Goal: Communication & Community: Participate in discussion

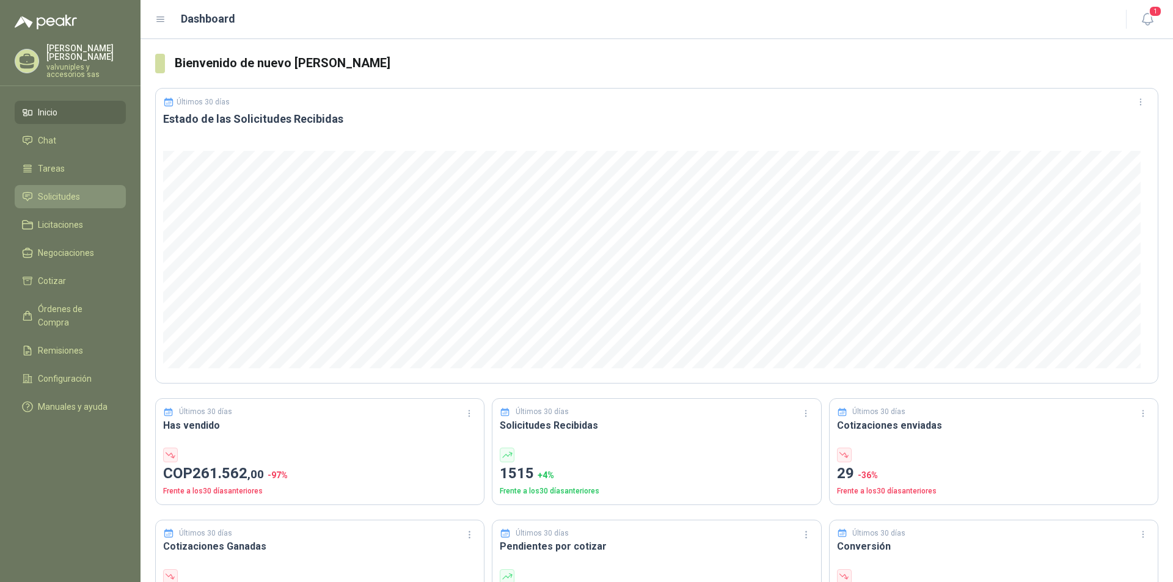
click at [53, 190] on span "Solicitudes" at bounding box center [59, 196] width 42 height 13
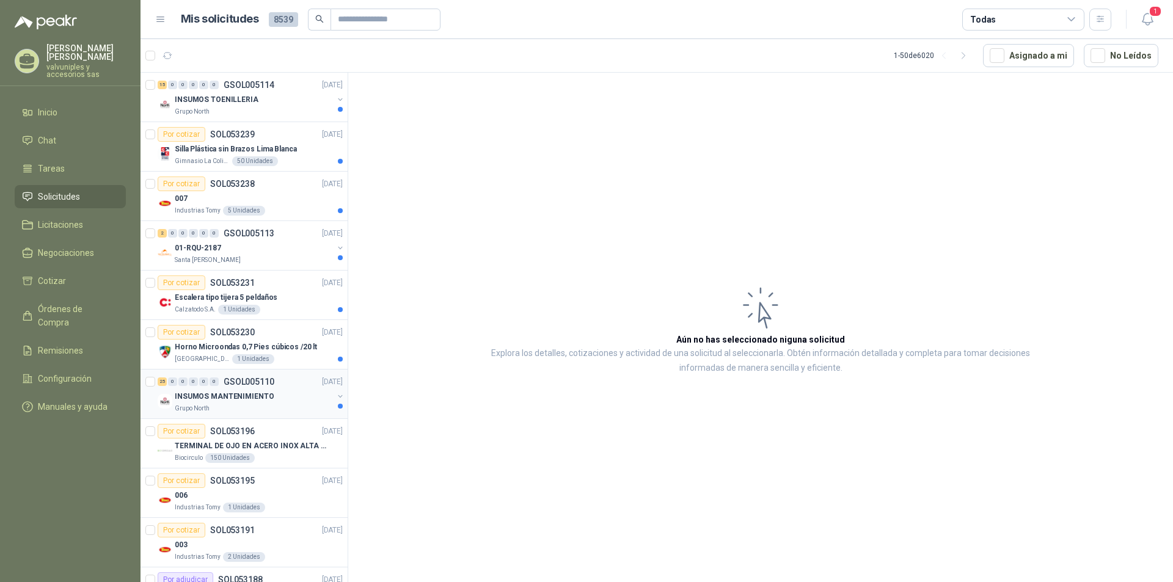
scroll to position [61, 0]
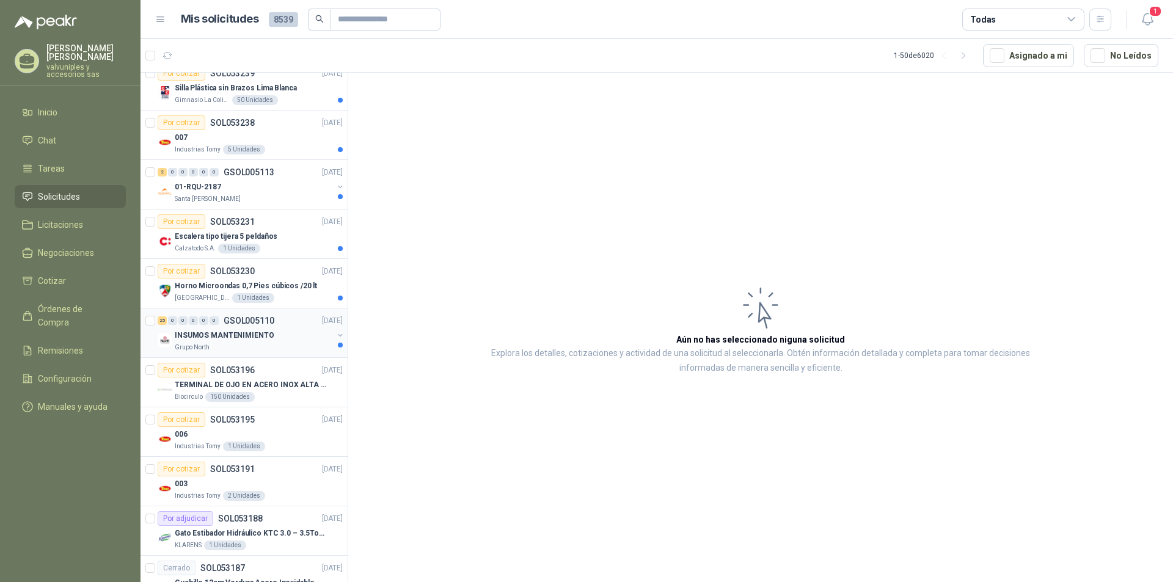
click at [209, 336] on p "INSUMOS MANTENIMIENTO" at bounding box center [224, 336] width 99 height 12
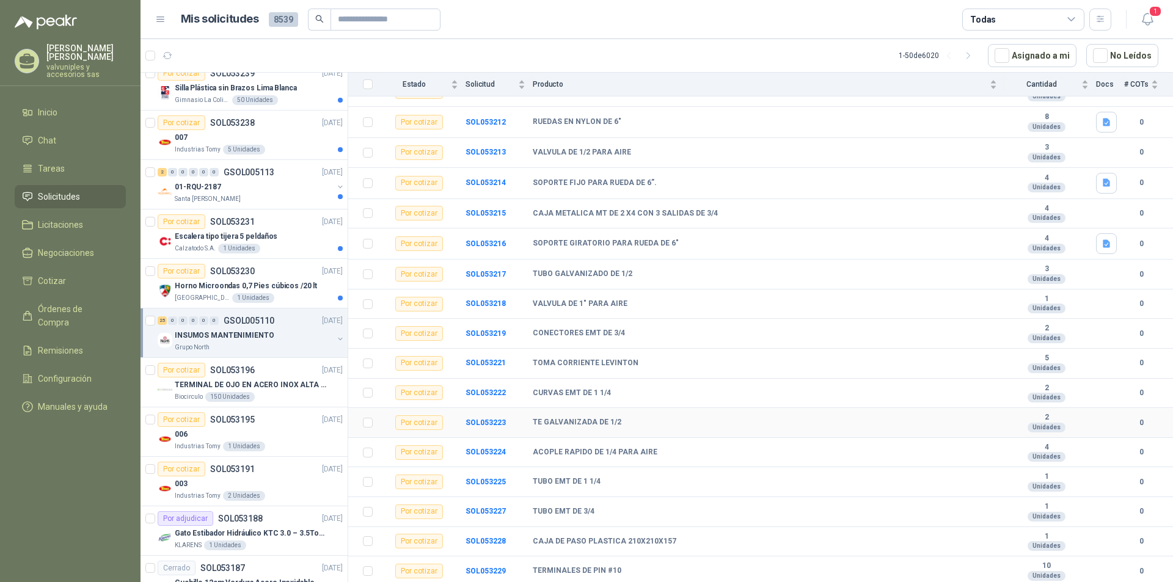
scroll to position [336, 0]
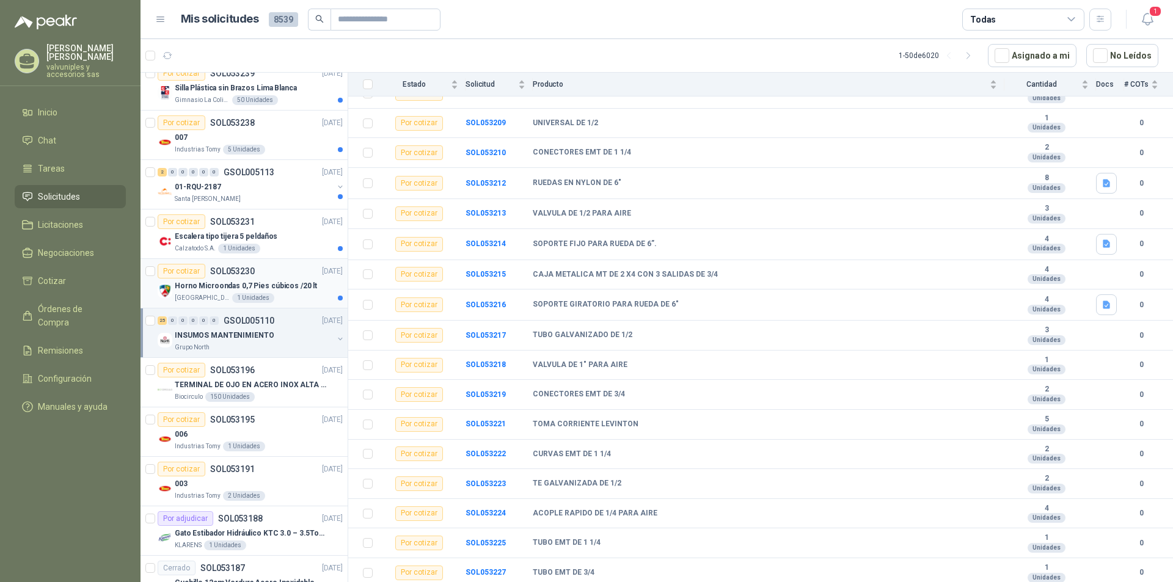
click at [216, 286] on p "Horno Microondas 0,7 Pies cúbicos /20 lt" at bounding box center [246, 286] width 142 height 12
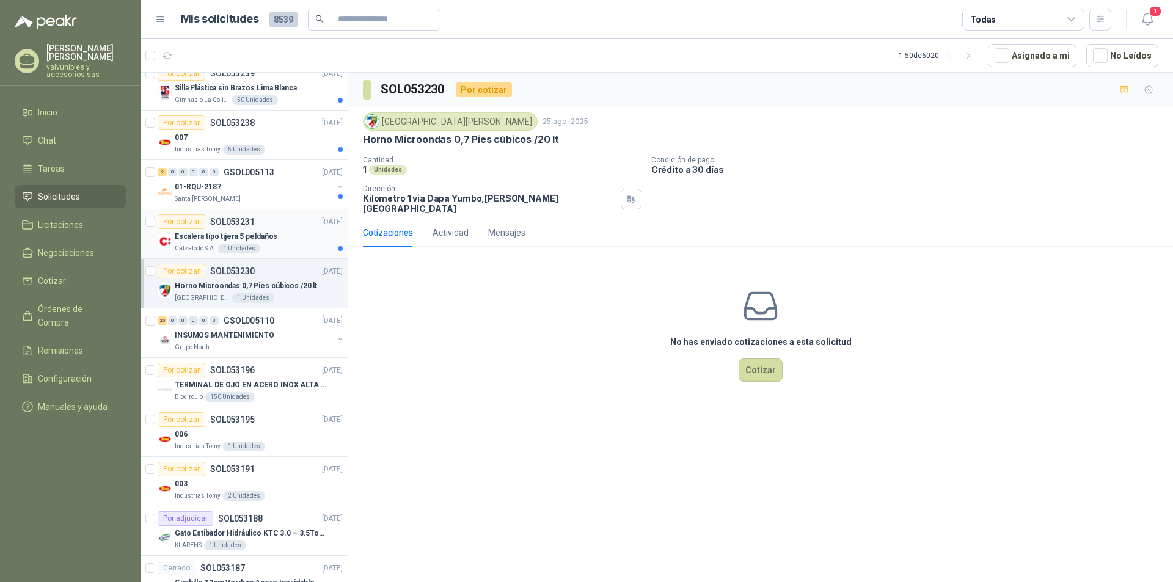
click at [203, 238] on p "Escalera tipo tijera 5 peldaños" at bounding box center [226, 237] width 103 height 12
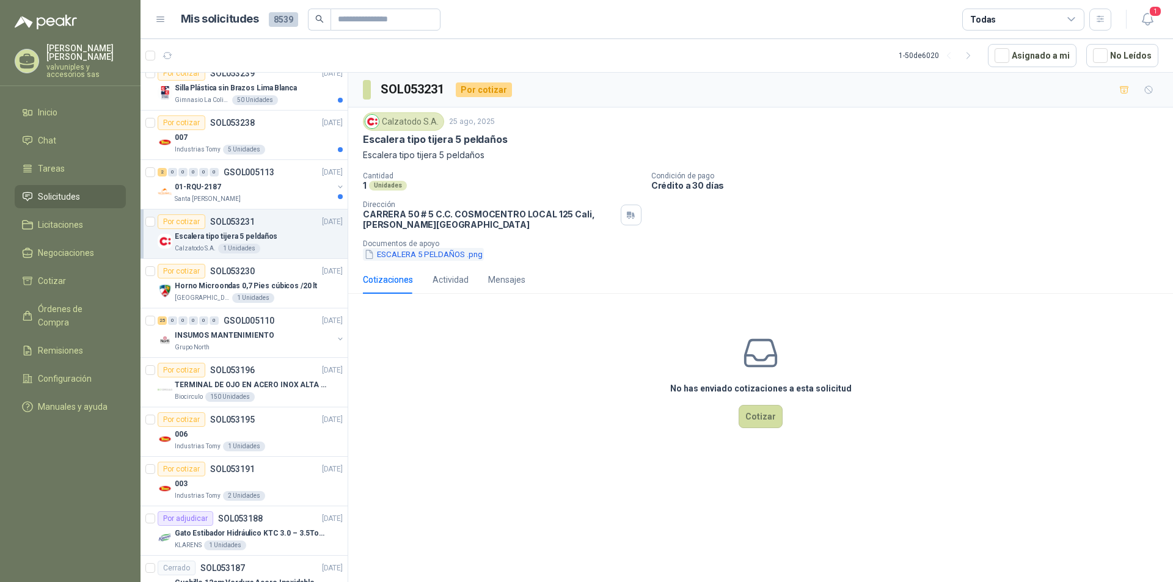
click at [426, 253] on button "ESCALERA 5 PELDAÑOS .png" at bounding box center [423, 254] width 121 height 13
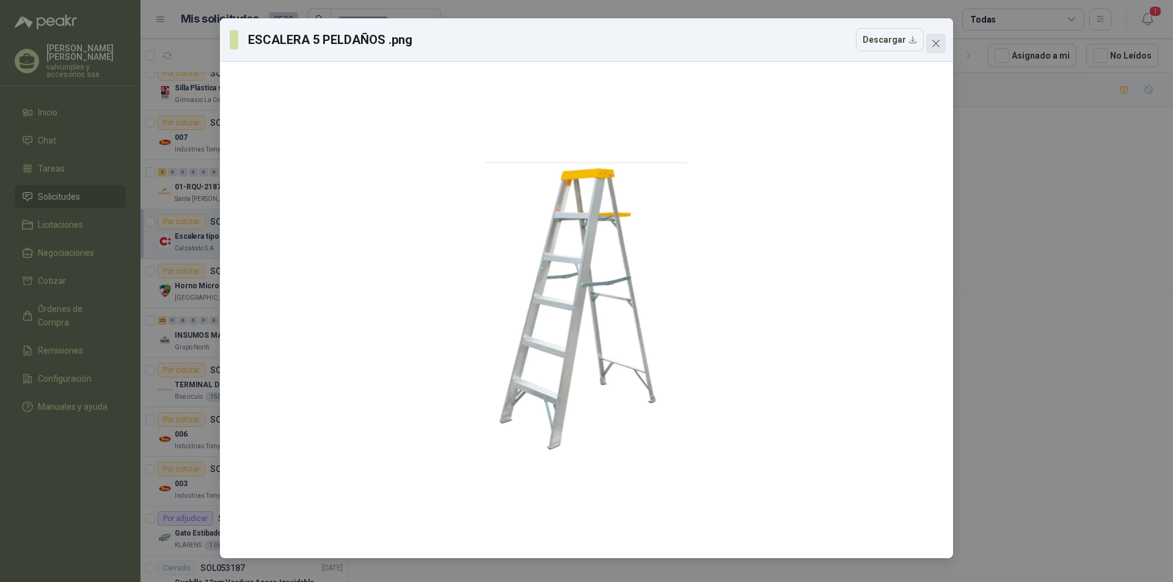
click at [937, 42] on icon "close" at bounding box center [935, 43] width 7 height 7
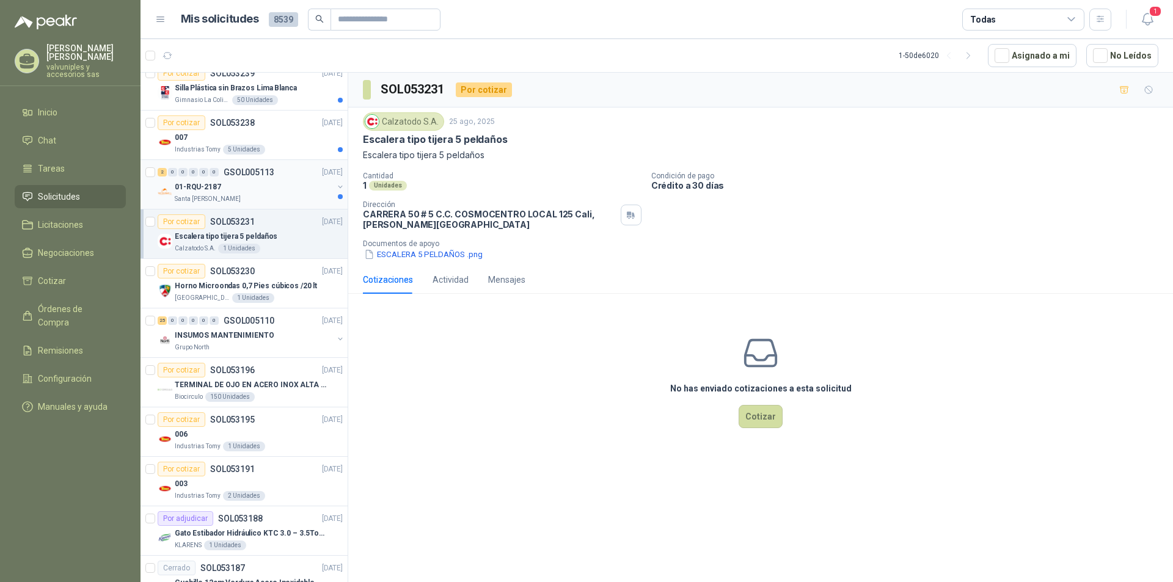
click at [183, 187] on p "01-RQU-2187" at bounding box center [198, 187] width 46 height 12
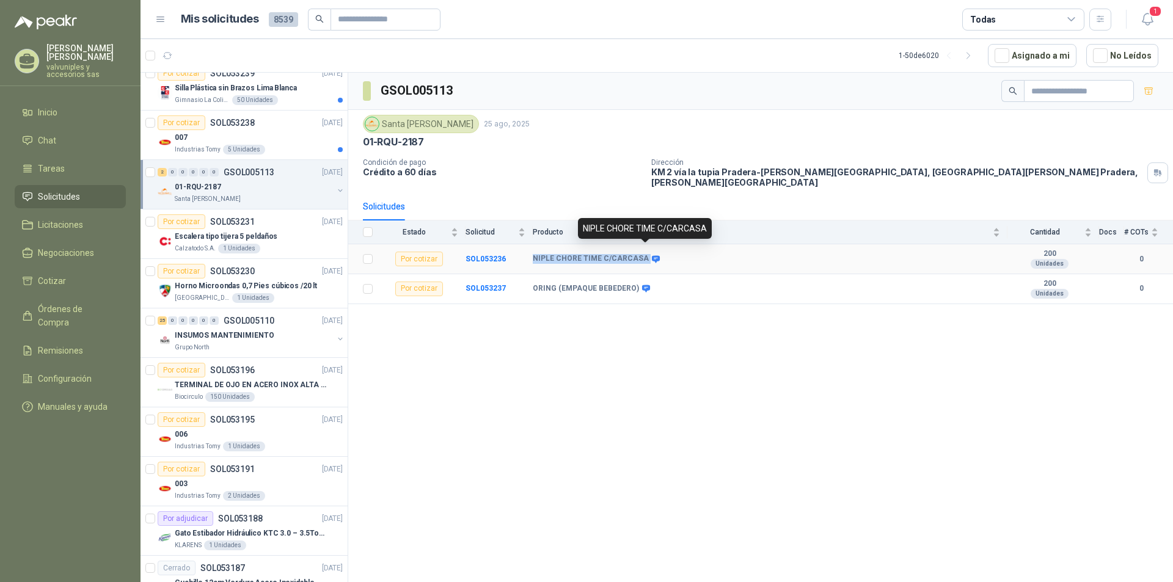
drag, startPoint x: 534, startPoint y: 251, endPoint x: 641, endPoint y: 252, distance: 106.9
click at [642, 254] on div "NIPLE CHORE TIME C/CARCASA" at bounding box center [595, 259] width 125 height 10
copy div "NIPLE CHORE TIME C/CARCASA"
click at [189, 134] on div "007" at bounding box center [259, 137] width 168 height 15
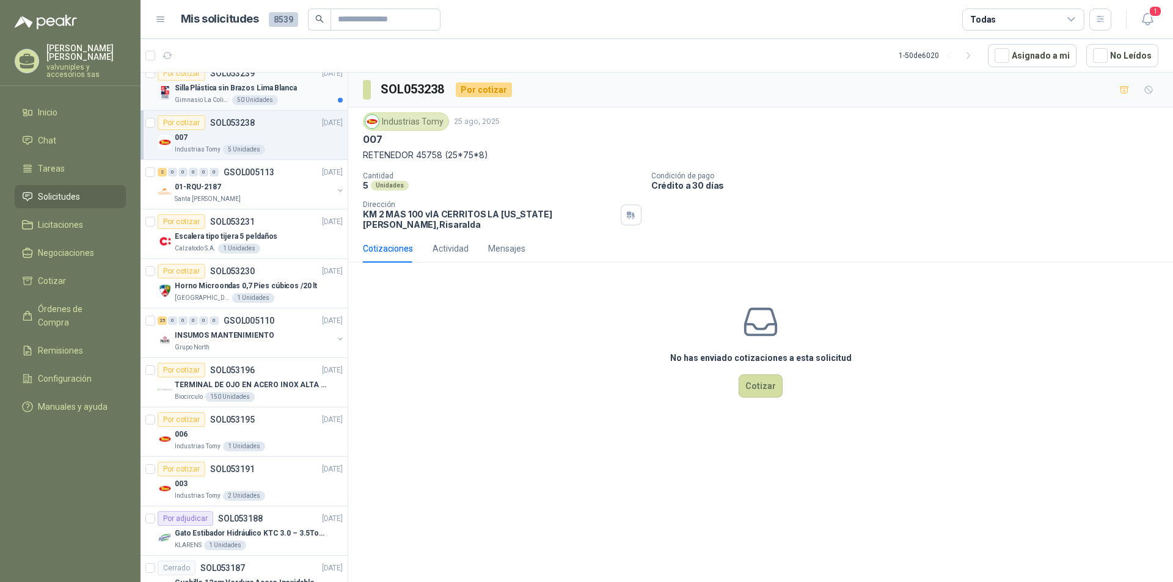
click at [197, 91] on p "Silla Plástica sin Brazos Lima Blanca" at bounding box center [236, 88] width 122 height 12
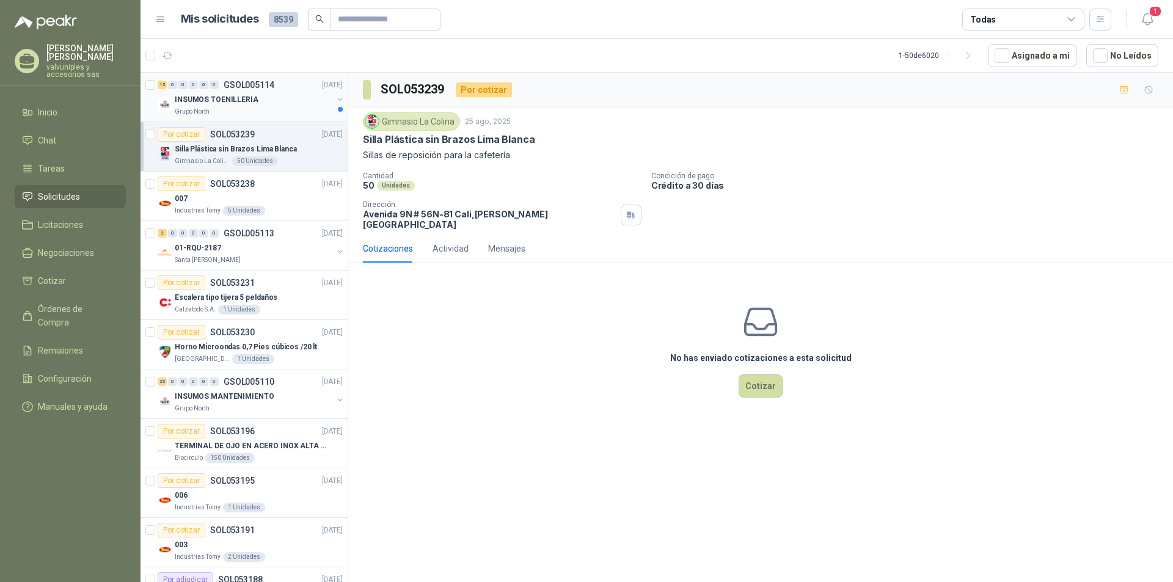
click at [209, 98] on p "INSUMOS TOENILLERIA" at bounding box center [217, 100] width 84 height 12
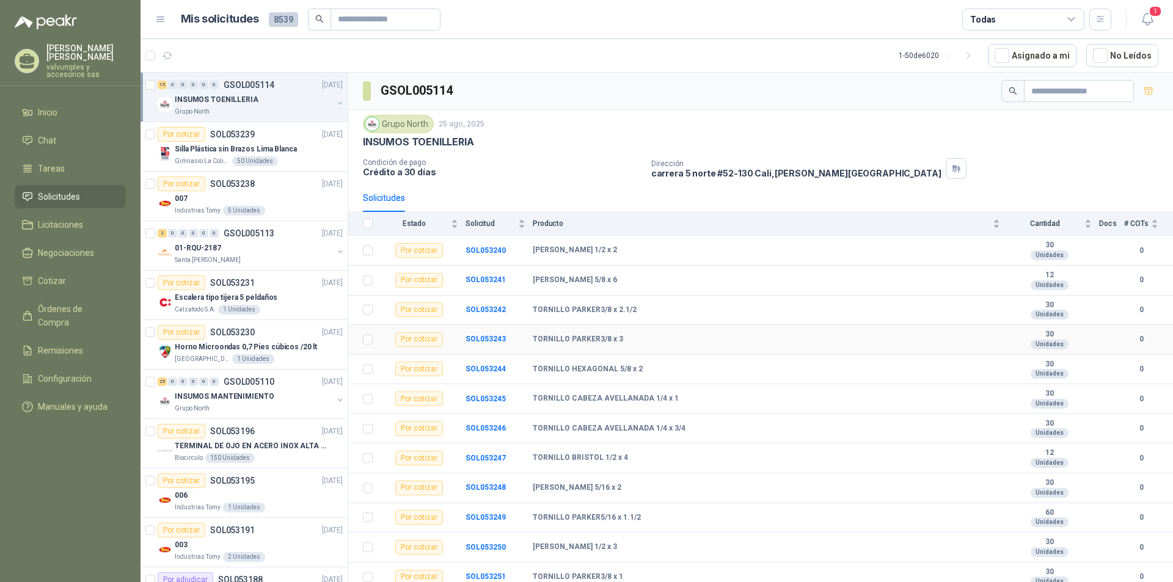
scroll to position [95, 0]
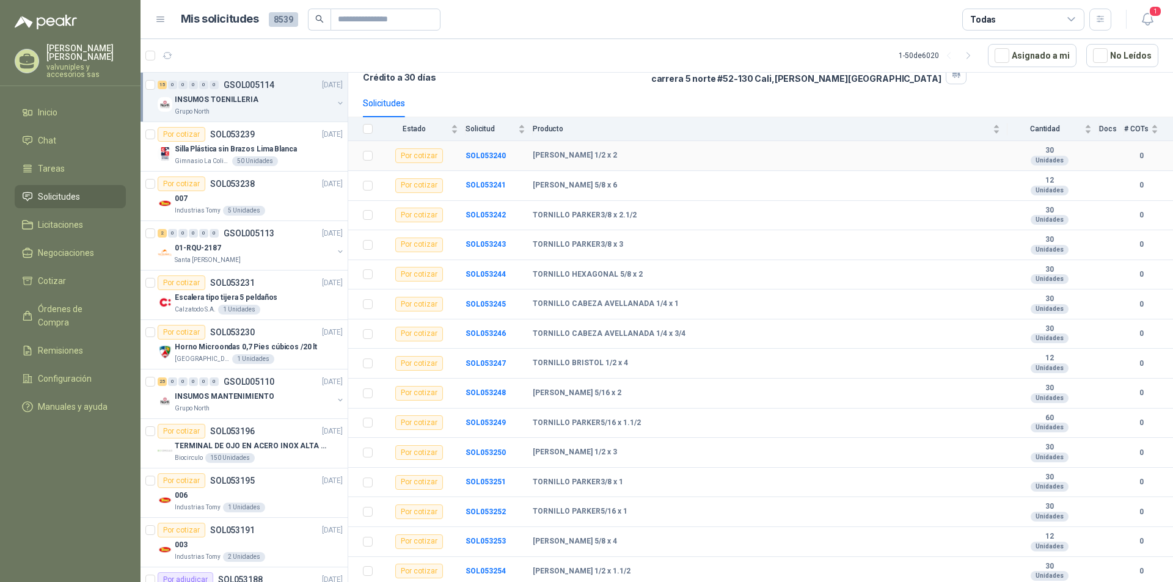
drag, startPoint x: 533, startPoint y: 157, endPoint x: 622, endPoint y: 156, distance: 89.2
click at [622, 156] on div "TORNILLO PARKER 1/2 x 2" at bounding box center [766, 156] width 467 height 10
copy b "TORNILLO PARKER 1/2 x 2"
click at [1151, 19] on icon "button" at bounding box center [1146, 19] width 10 height 12
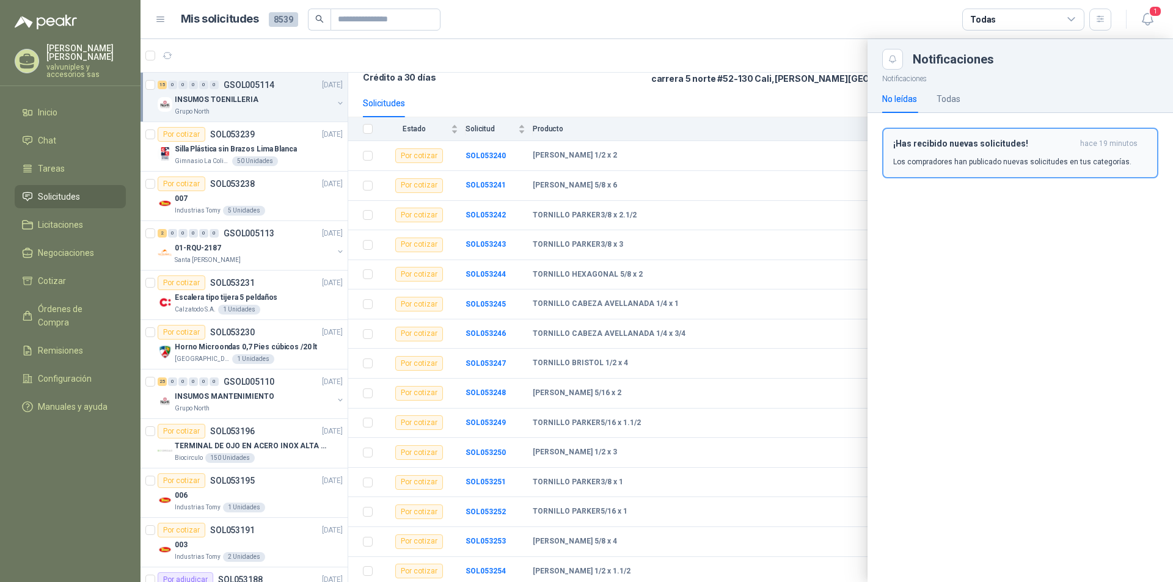
click at [975, 142] on h3 "¡Has recibido nuevas solicitudes!" at bounding box center [984, 144] width 182 height 10
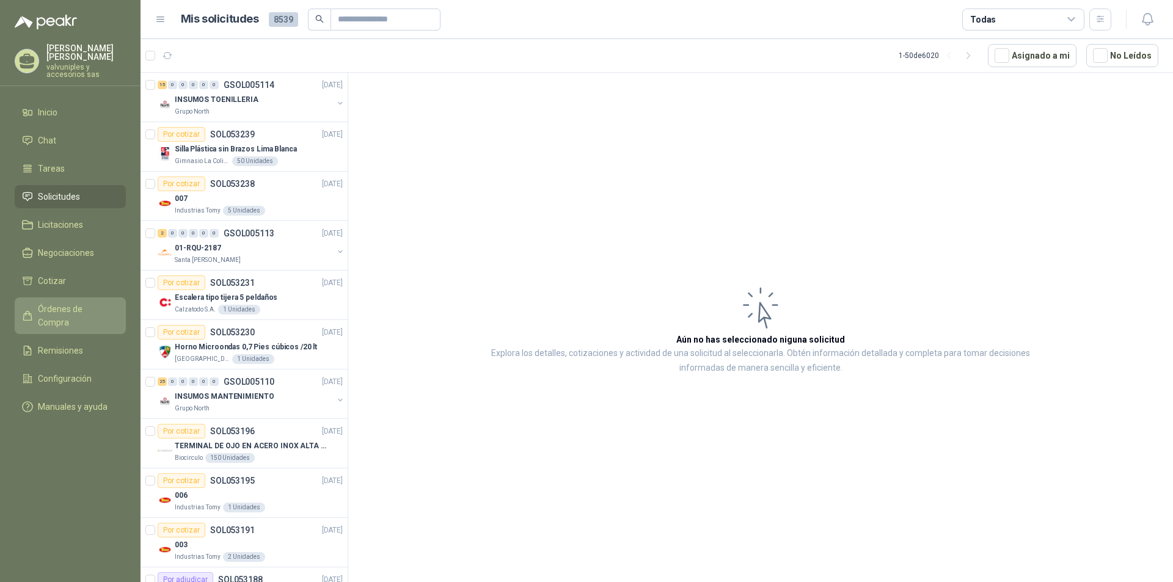
click at [59, 302] on span "Órdenes de Compra" at bounding box center [76, 315] width 76 height 27
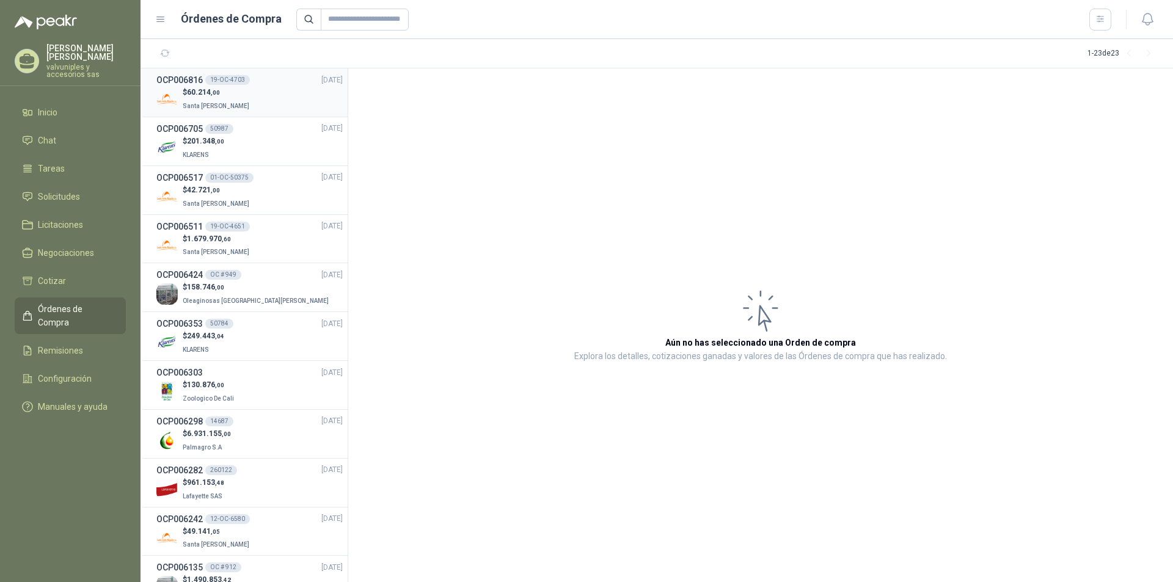
click at [186, 80] on h3 "OCP006816" at bounding box center [179, 79] width 46 height 13
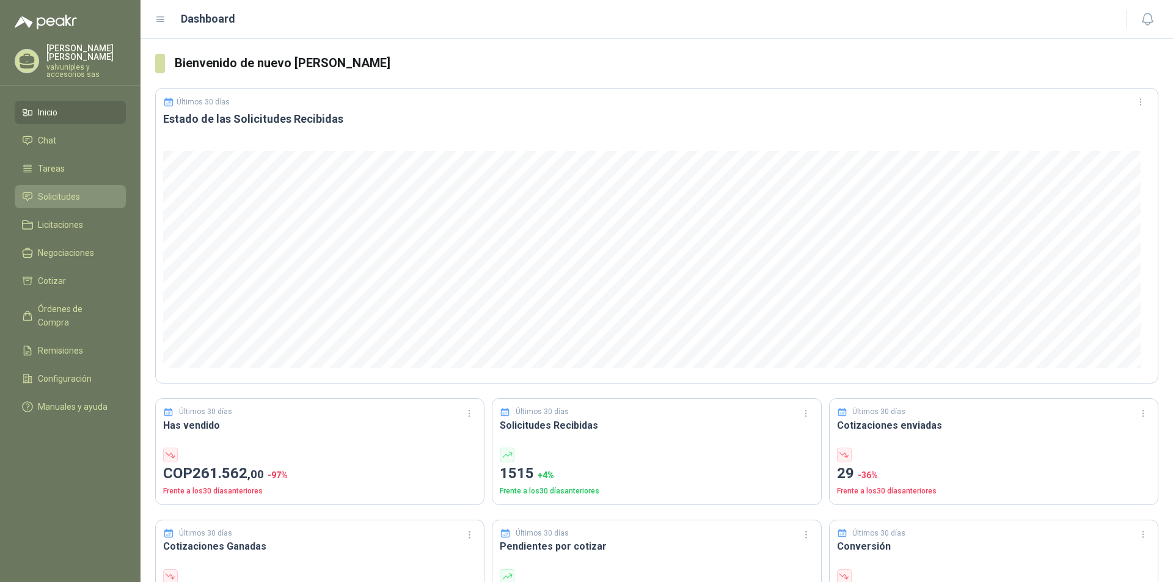
click at [65, 190] on span "Solicitudes" at bounding box center [59, 196] width 42 height 13
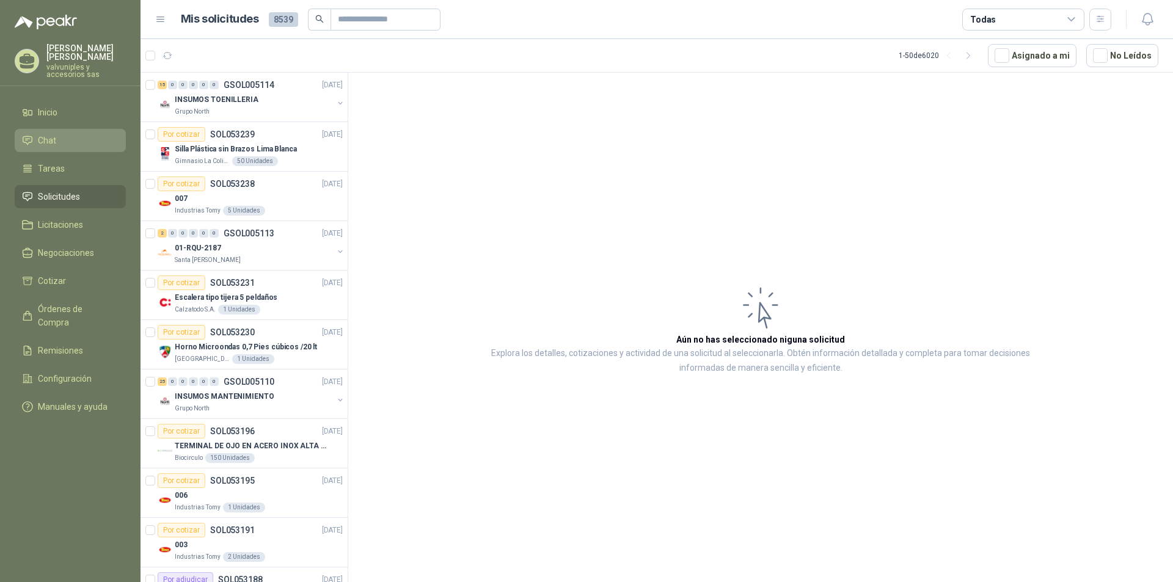
click at [59, 134] on li "Chat" at bounding box center [70, 140] width 96 height 13
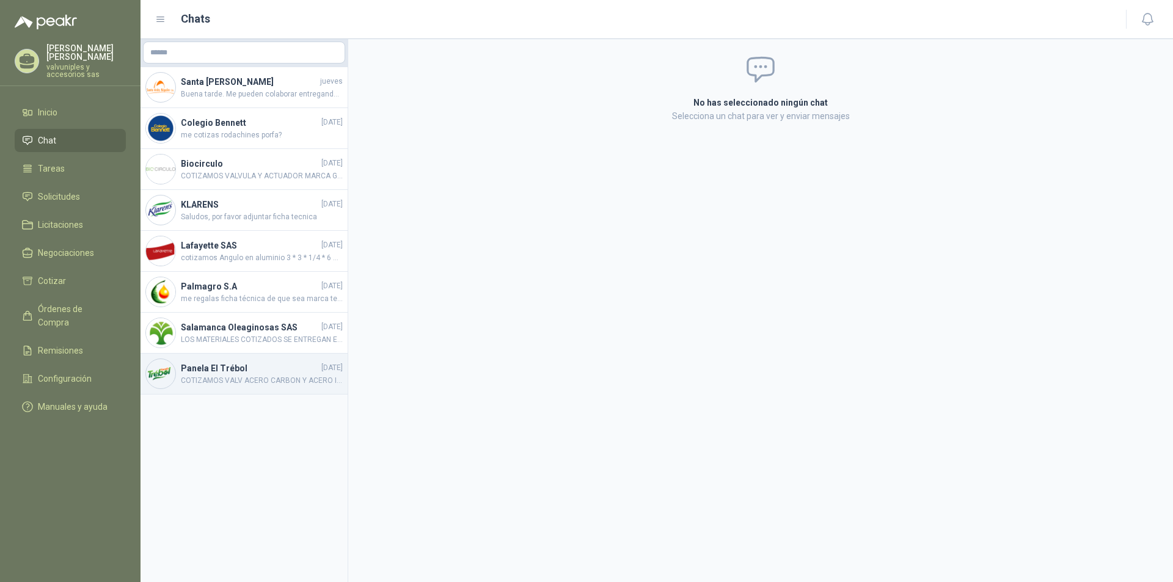
click at [213, 369] on h4 "Panela El Trébol" at bounding box center [250, 368] width 138 height 13
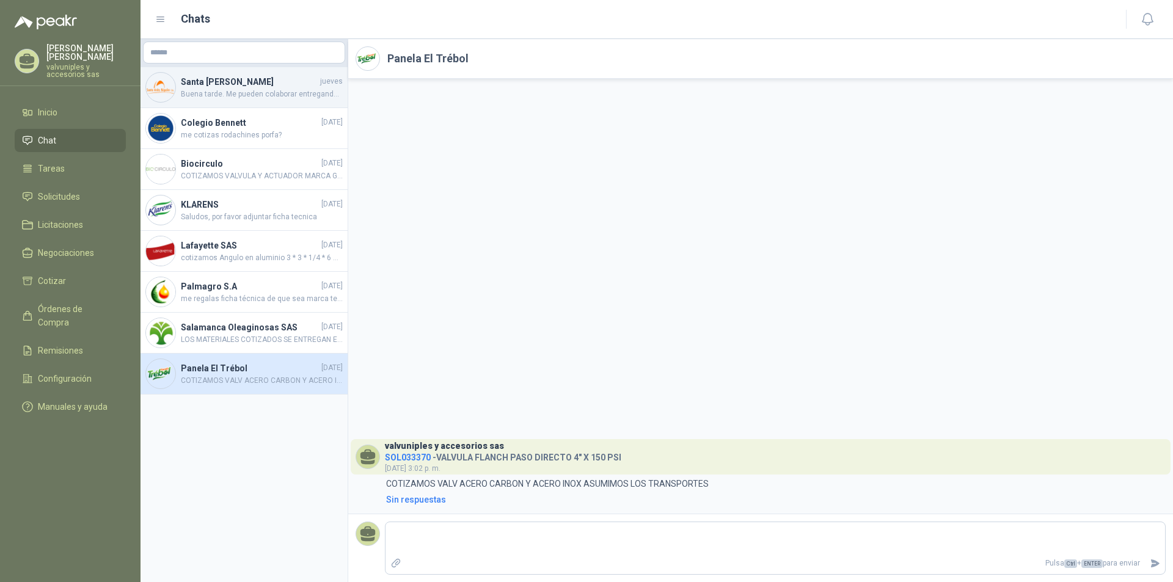
click at [214, 84] on h4 "Santa [PERSON_NAME]" at bounding box center [249, 81] width 137 height 13
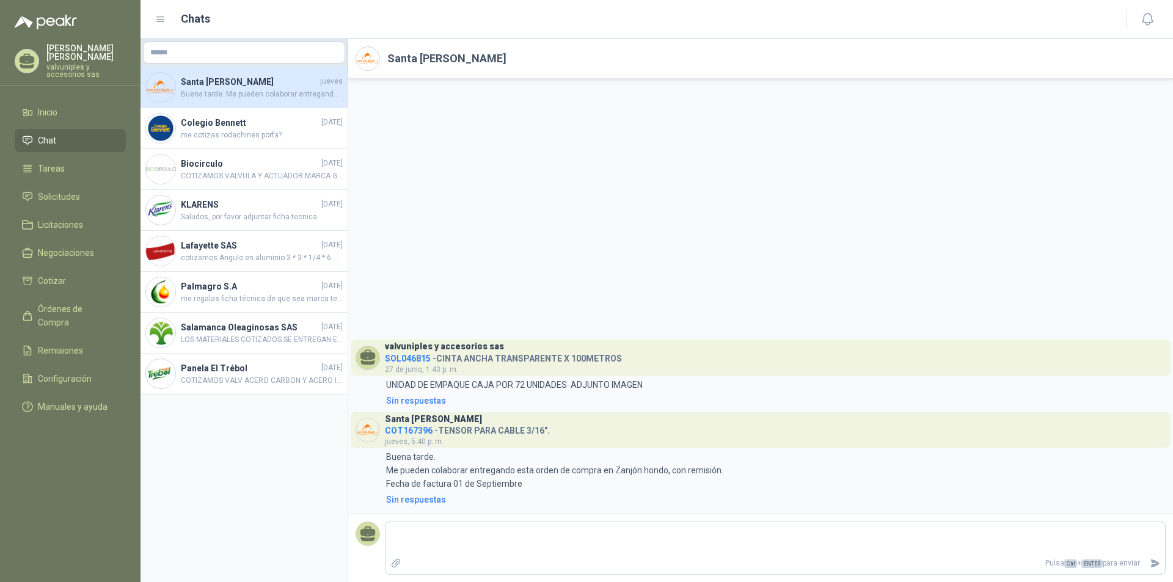
click at [421, 426] on span "COT167396" at bounding box center [409, 431] width 48 height 10
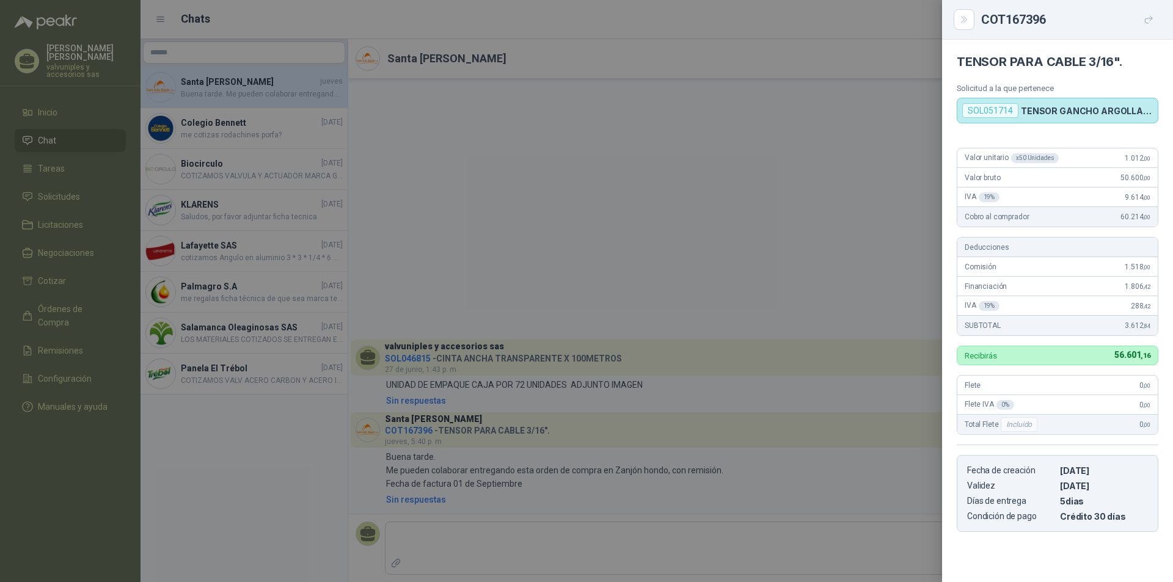
click at [631, 406] on div at bounding box center [586, 291] width 1173 height 582
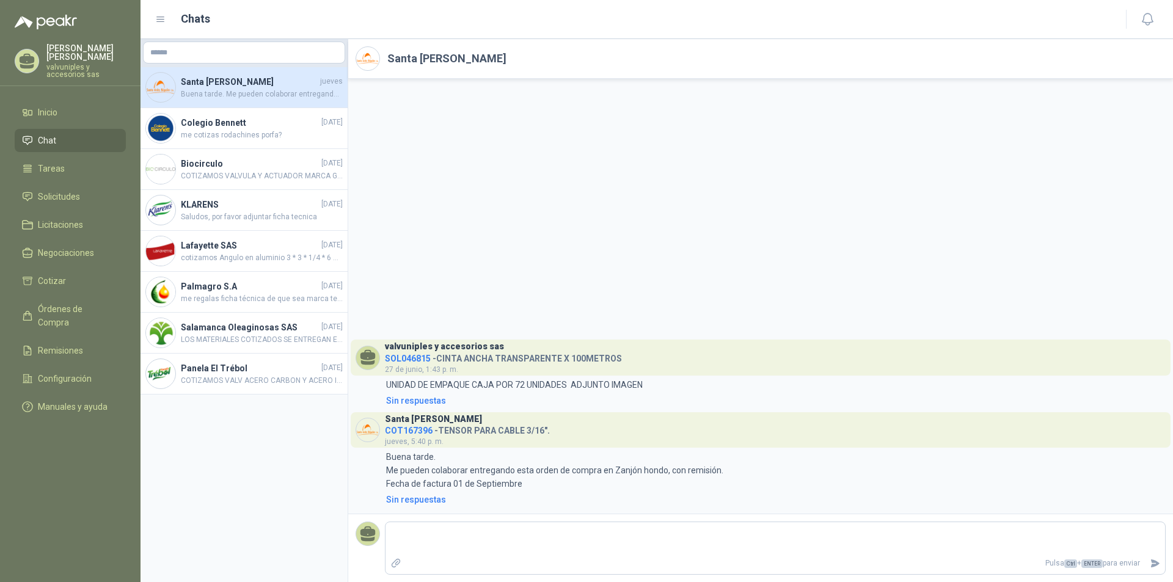
click at [412, 355] on span "SOL046815" at bounding box center [408, 359] width 46 height 10
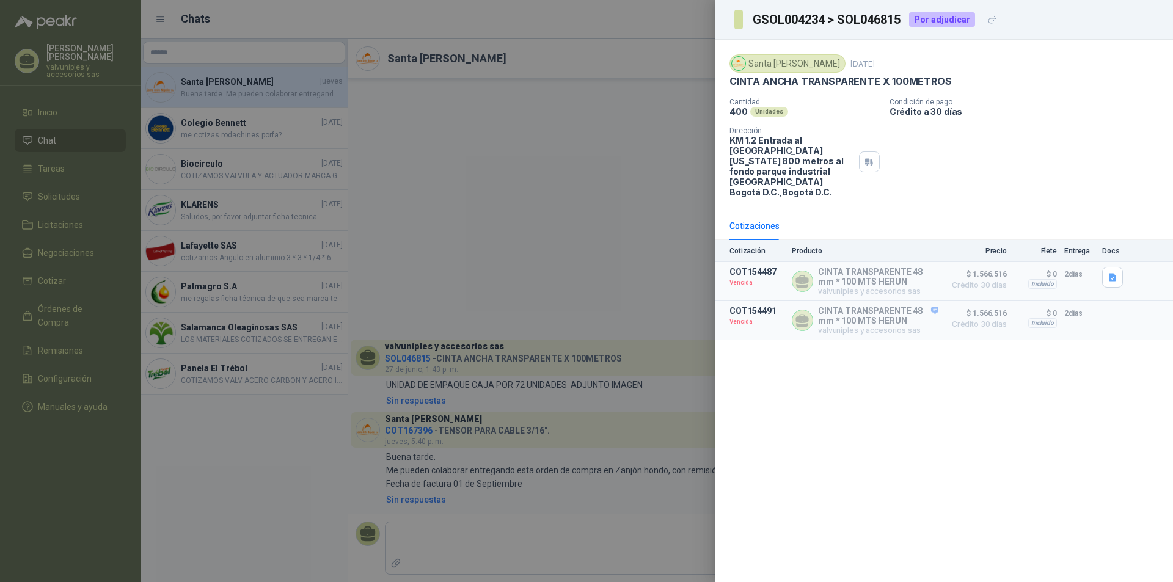
click at [440, 432] on div at bounding box center [586, 291] width 1173 height 582
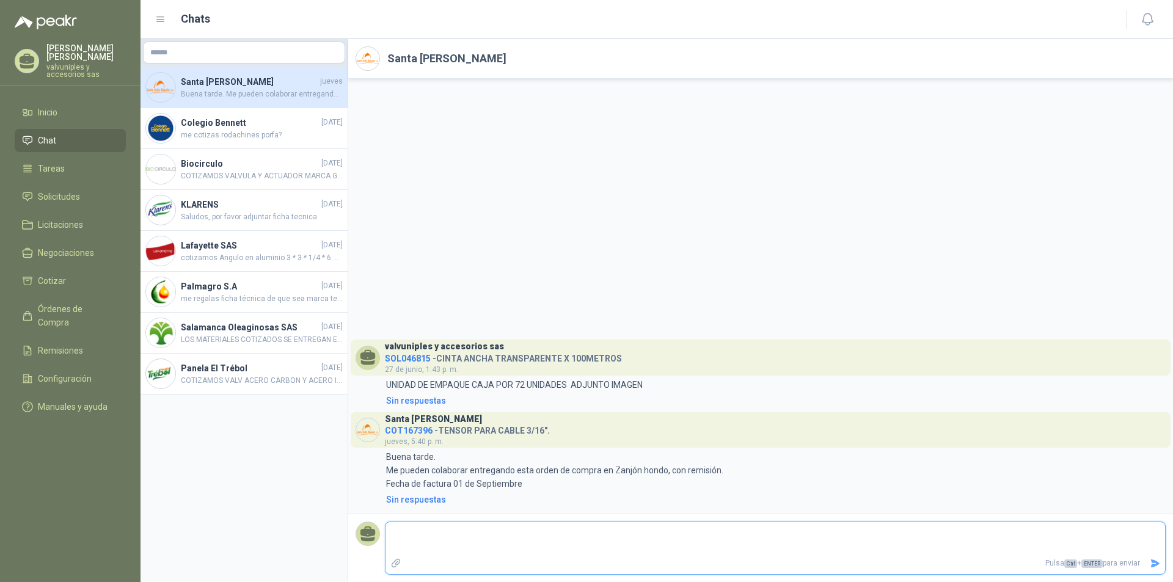
click at [434, 529] on textarea at bounding box center [774, 539] width 779 height 28
type textarea "*"
type textarea "**"
type textarea "***"
type textarea "****"
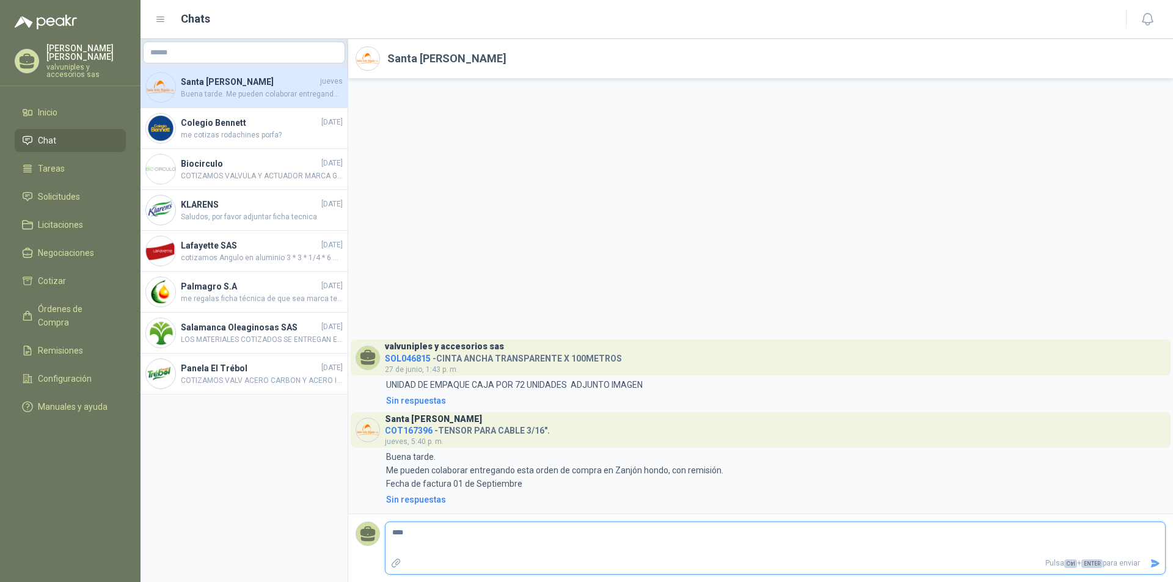
type textarea "****"
type textarea "******"
type textarea "*******"
type textarea "********"
type textarea "*********"
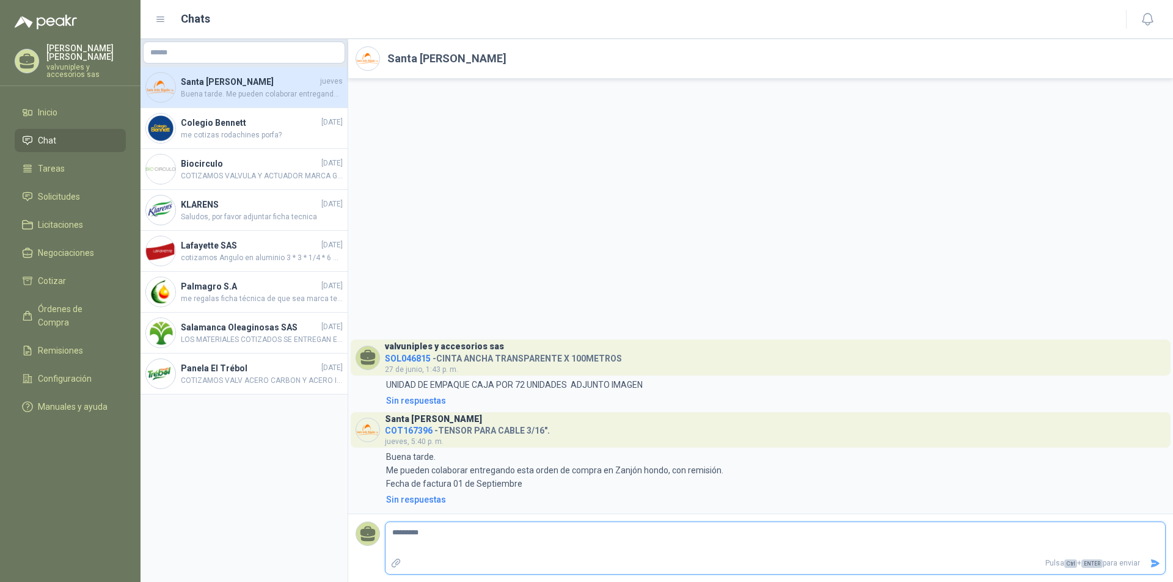
type textarea "**********"
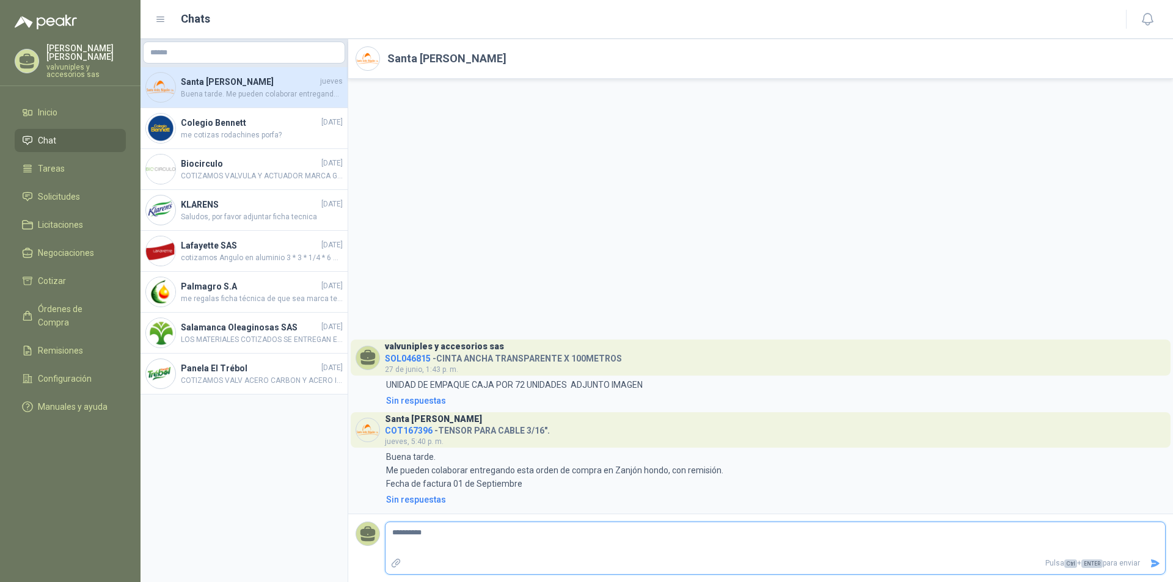
type textarea "*********"
type textarea "********"
type textarea "*******"
type textarea "******"
type textarea "****"
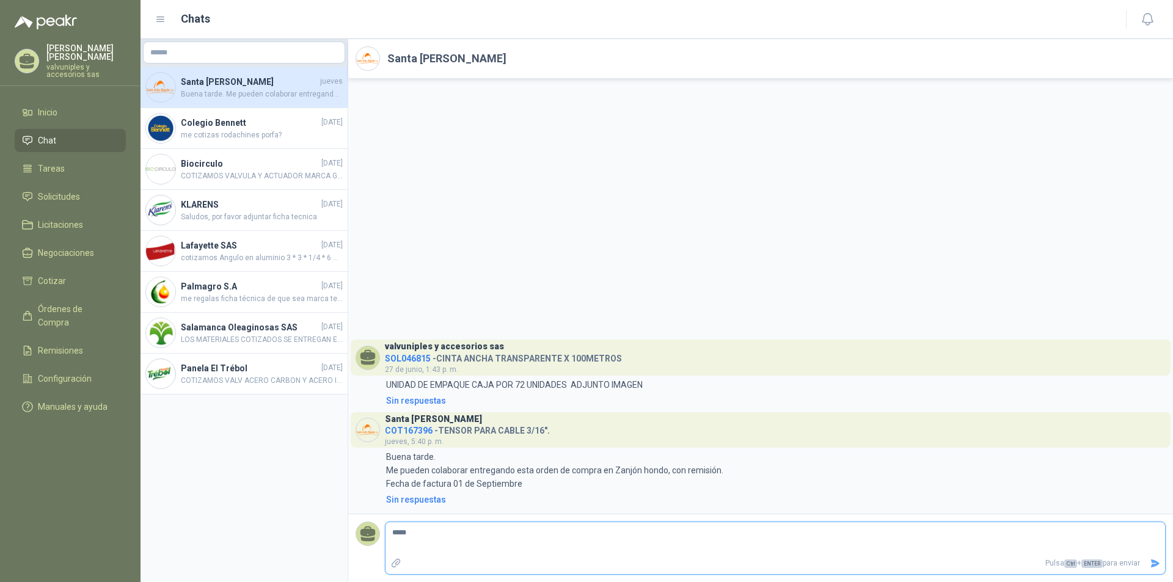
type textarea "****"
type textarea "***"
type textarea "**"
type textarea "*"
click at [409, 437] on span "jueves, 5:40 p. m." at bounding box center [414, 441] width 59 height 9
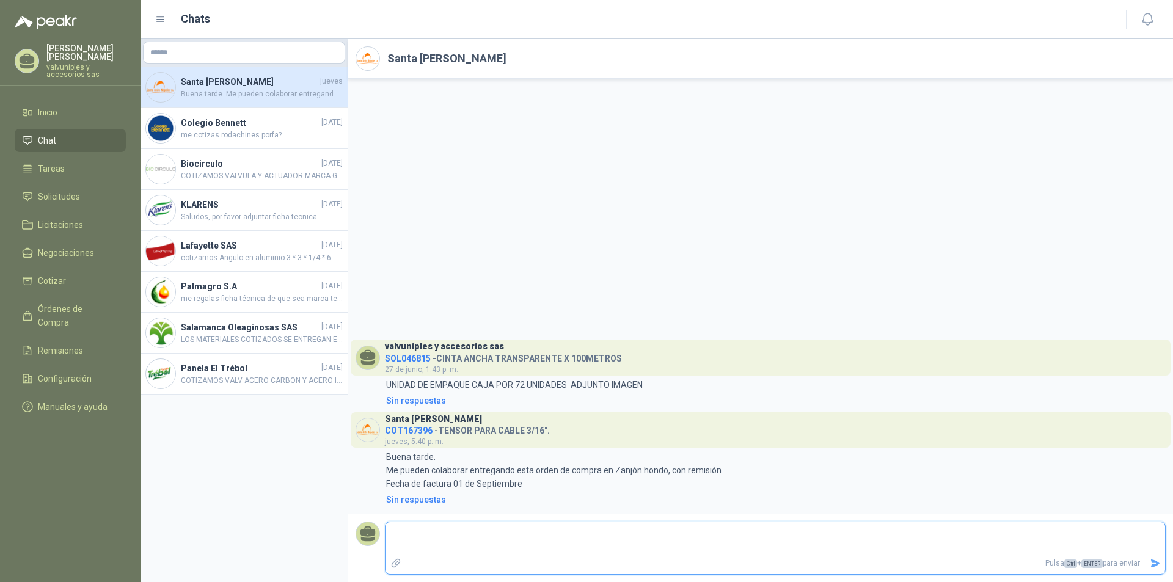
click at [465, 535] on textarea at bounding box center [774, 539] width 779 height 28
click at [419, 431] on span "COT167396" at bounding box center [409, 431] width 48 height 10
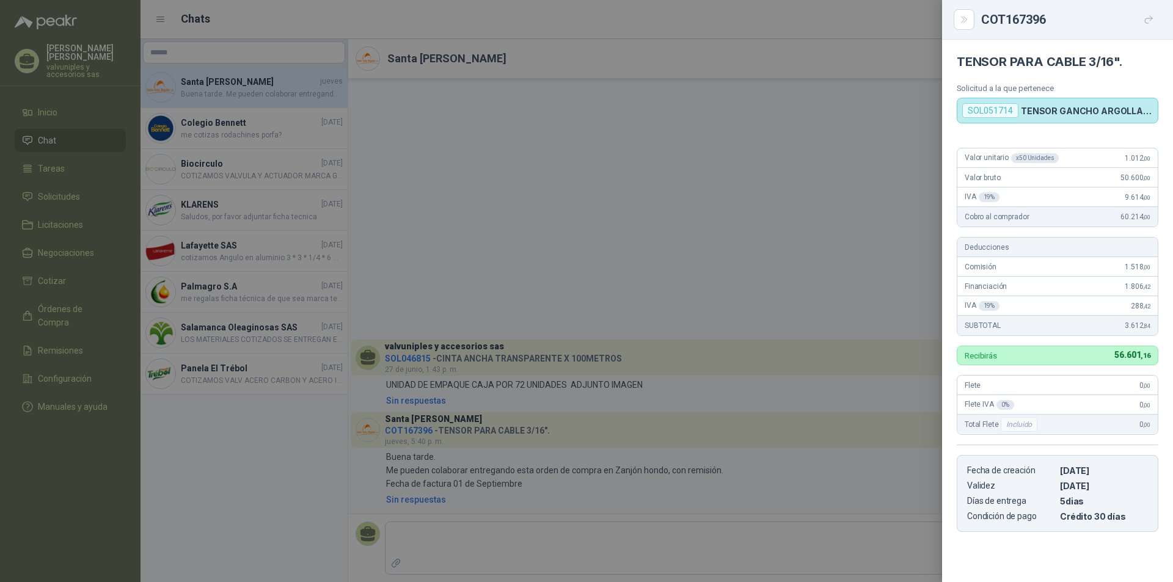
click at [418, 435] on div at bounding box center [586, 291] width 1173 height 582
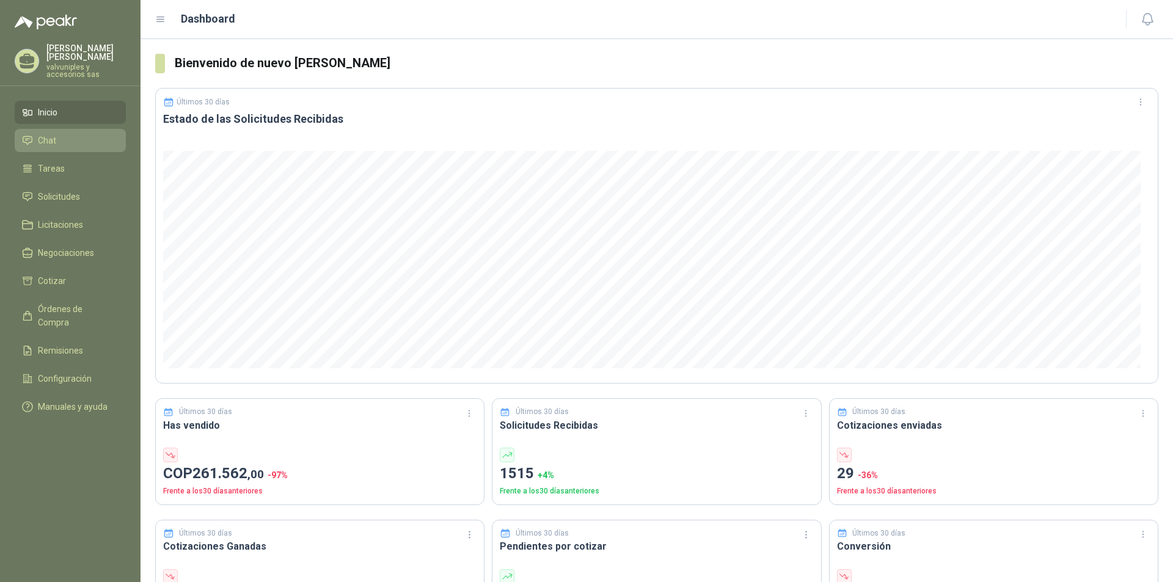
click at [49, 134] on span "Chat" at bounding box center [47, 140] width 18 height 13
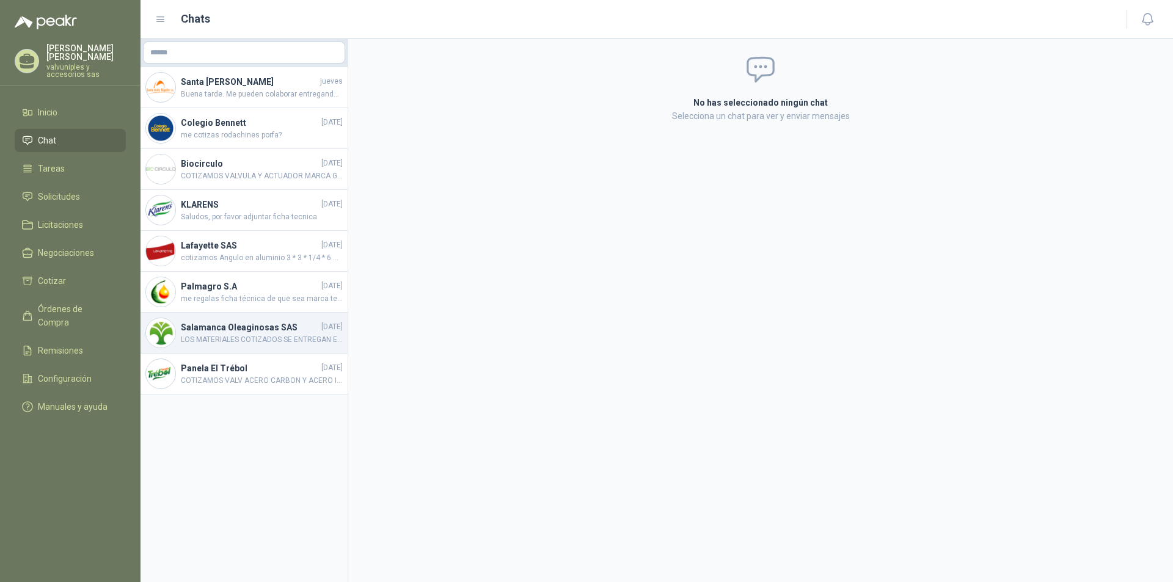
click at [228, 331] on h4 "Salamanca Oleaginosas SAS" at bounding box center [250, 327] width 138 height 13
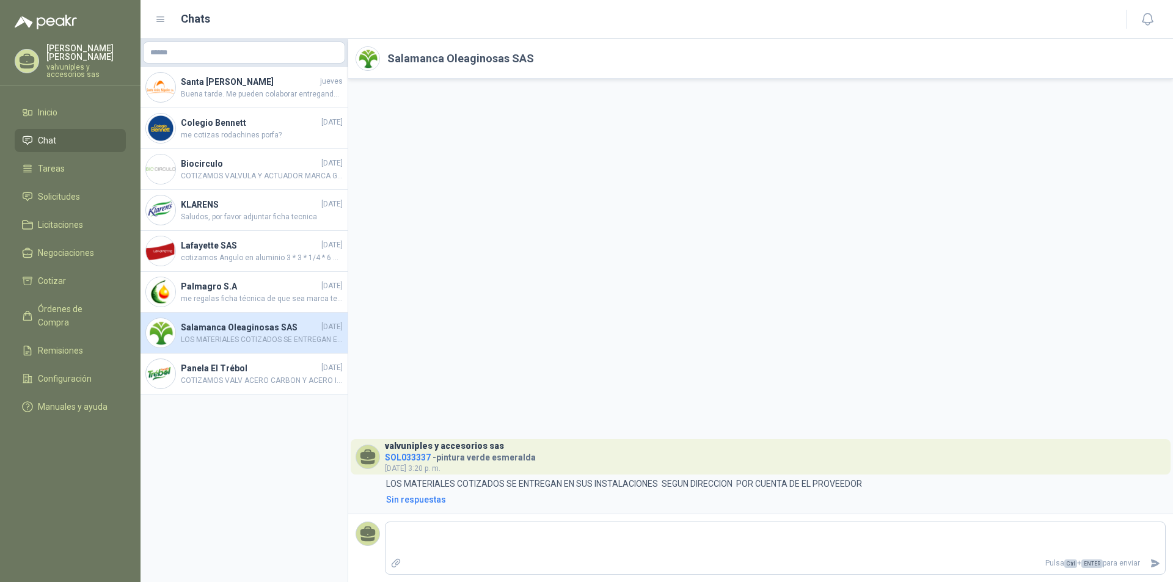
click at [423, 456] on span "SOL033337" at bounding box center [408, 458] width 46 height 10
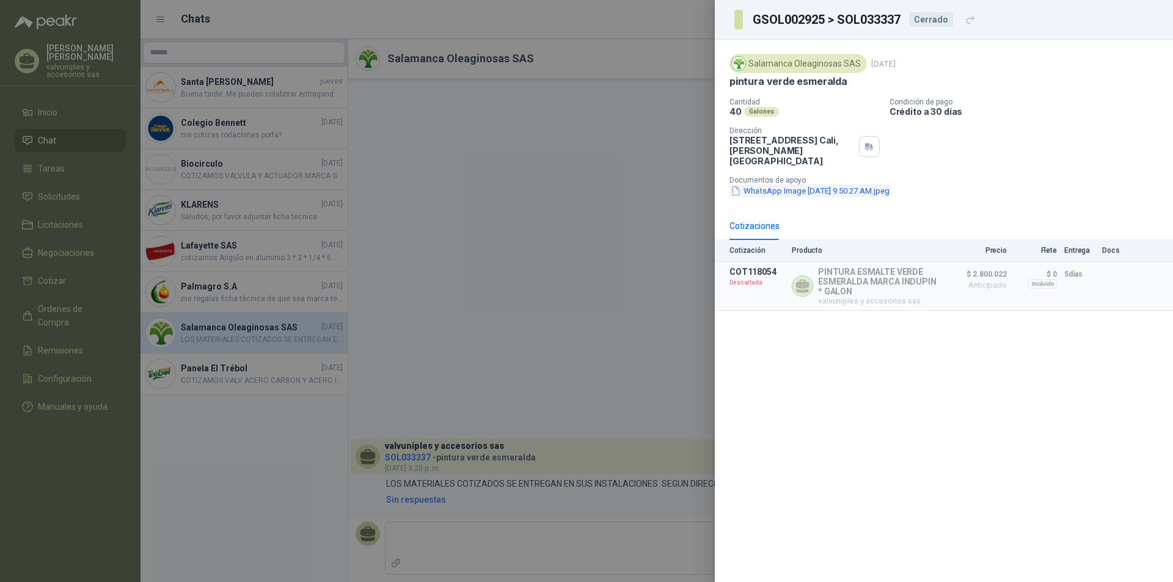
click at [785, 184] on button "WhatsApp Image 2025-02-11 at 9.50.27 AM.jpeg" at bounding box center [809, 190] width 161 height 13
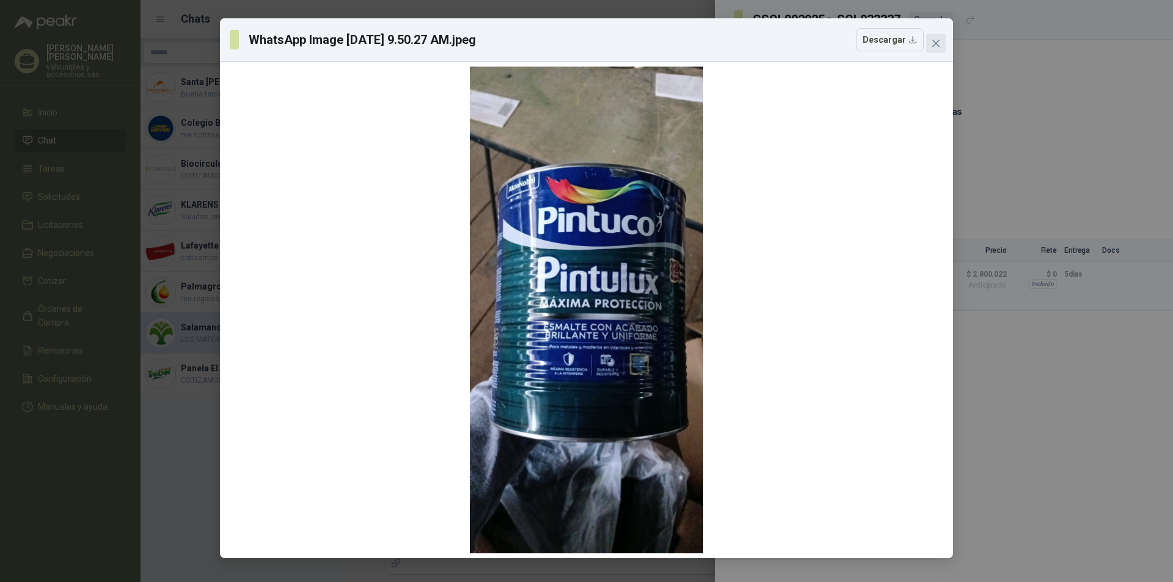
click at [932, 42] on icon "close" at bounding box center [936, 43] width 10 height 10
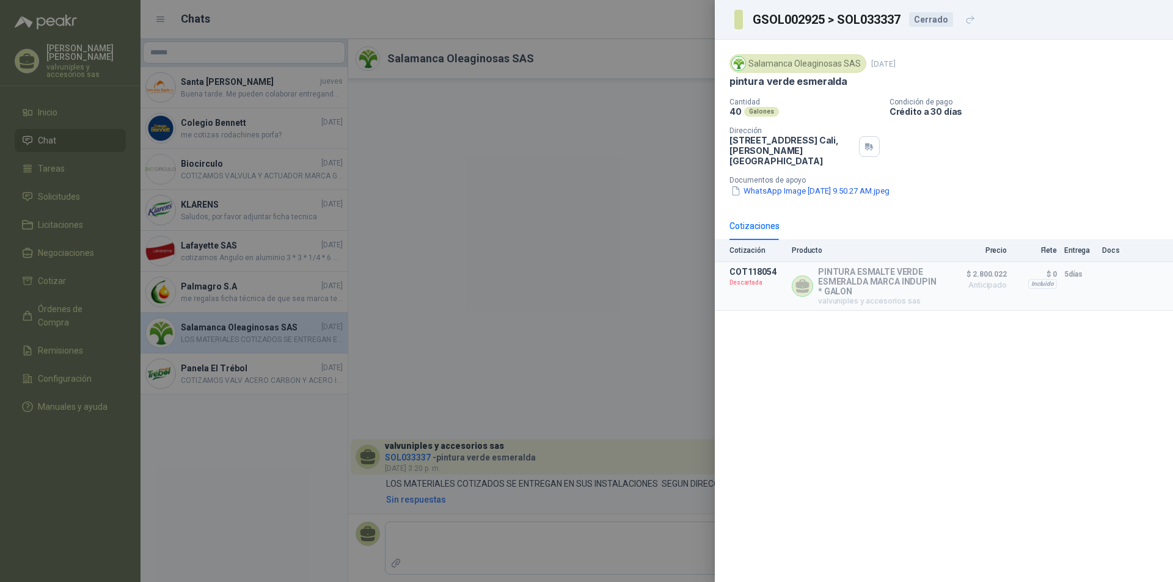
click at [536, 335] on div at bounding box center [586, 291] width 1173 height 582
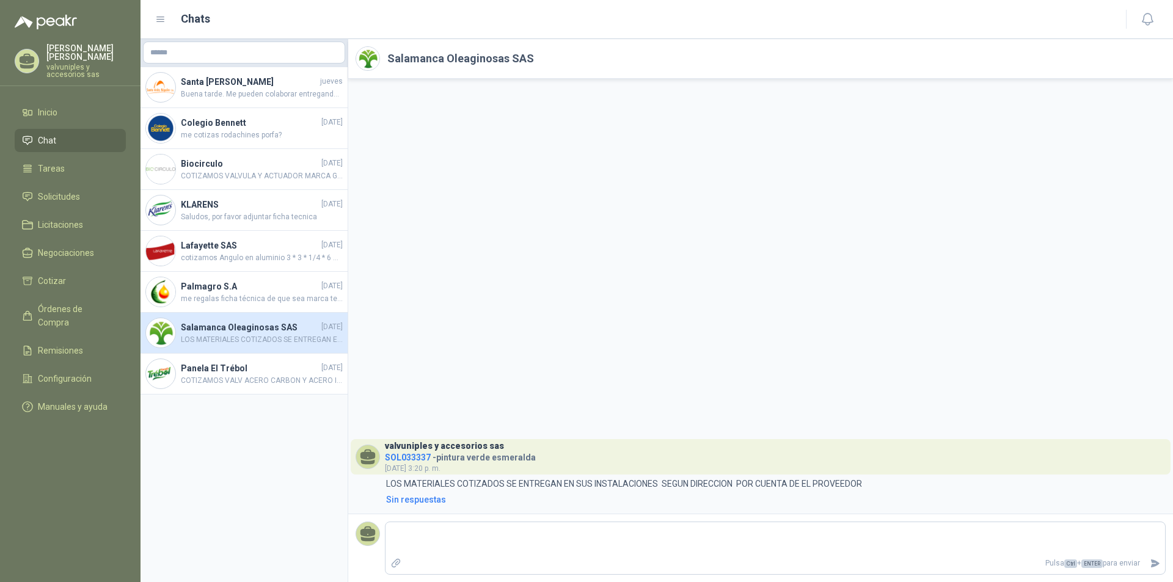
click at [404, 448] on h3 "valvuniples y accesorios sas" at bounding box center [444, 446] width 119 height 7
click at [277, 323] on h4 "Salamanca Oleaginosas SAS" at bounding box center [250, 327] width 138 height 13
click at [191, 369] on h4 "Panela El Trébol" at bounding box center [250, 368] width 138 height 13
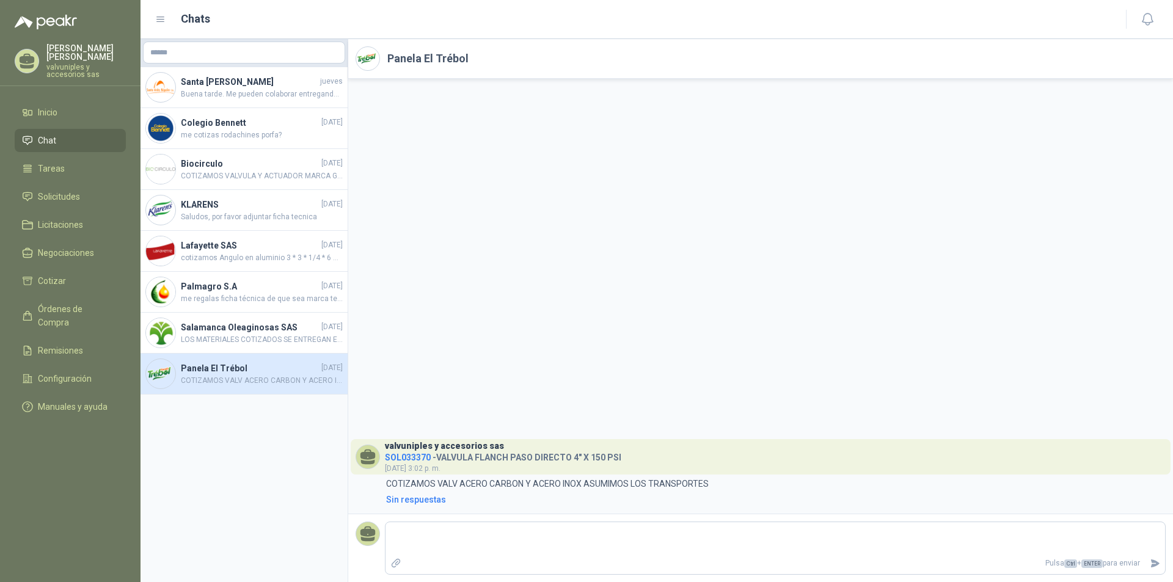
click at [373, 461] on icon at bounding box center [368, 462] width 14 height 5
click at [202, 202] on h4 "KLARENS" at bounding box center [250, 204] width 138 height 13
click at [217, 170] on span "COTIZAMOS VALVULA Y ACTUADOR MARCA GENEBRE DE ORIGEN [DEMOGRAPHIC_DATA]" at bounding box center [262, 176] width 162 height 12
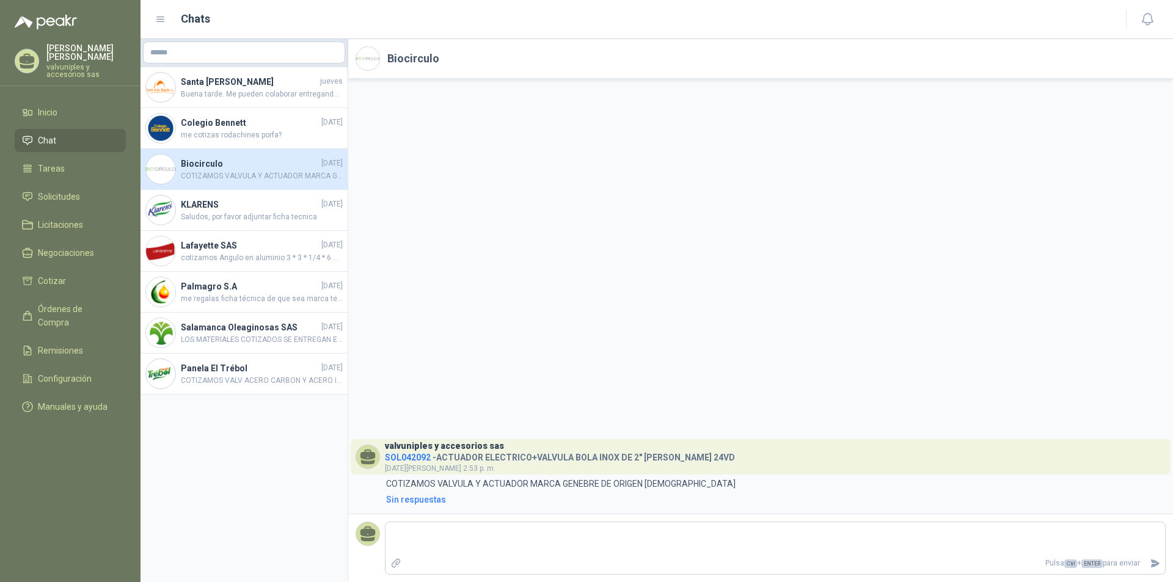
drag, startPoint x: 508, startPoint y: 460, endPoint x: 864, endPoint y: 399, distance: 361.2
click at [866, 401] on div "valvuniples y accesorios sas SOL042092 - ACTUADOR ELECTRICO+VALVULA BOLA INOX D…" at bounding box center [760, 296] width 824 height 435
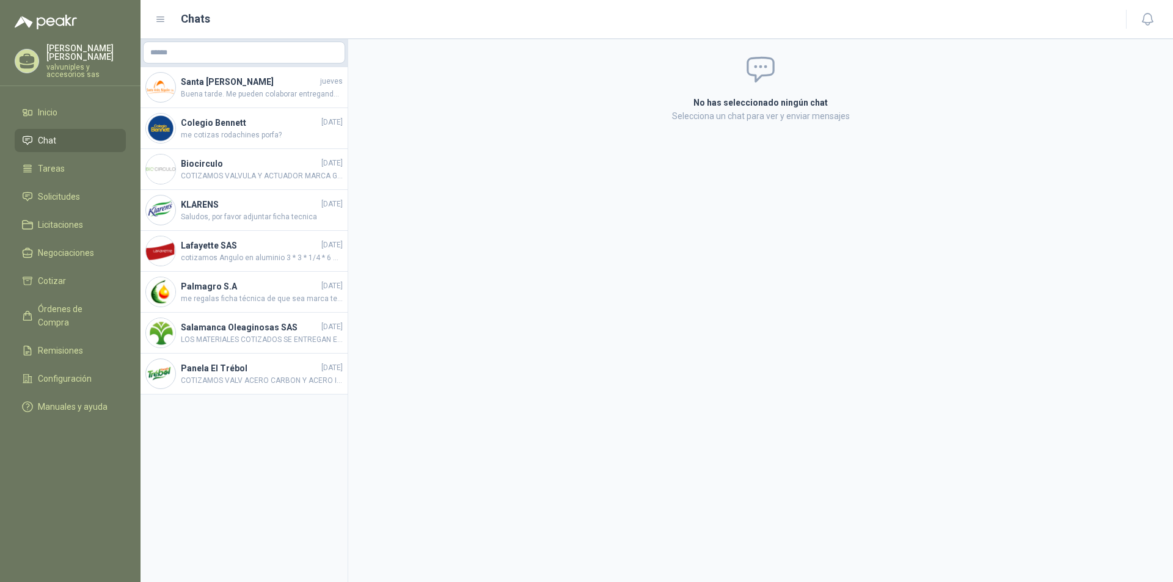
click at [54, 134] on span "Chat" at bounding box center [47, 140] width 18 height 13
click at [225, 123] on h4 "Colegio Bennett" at bounding box center [250, 122] width 138 height 13
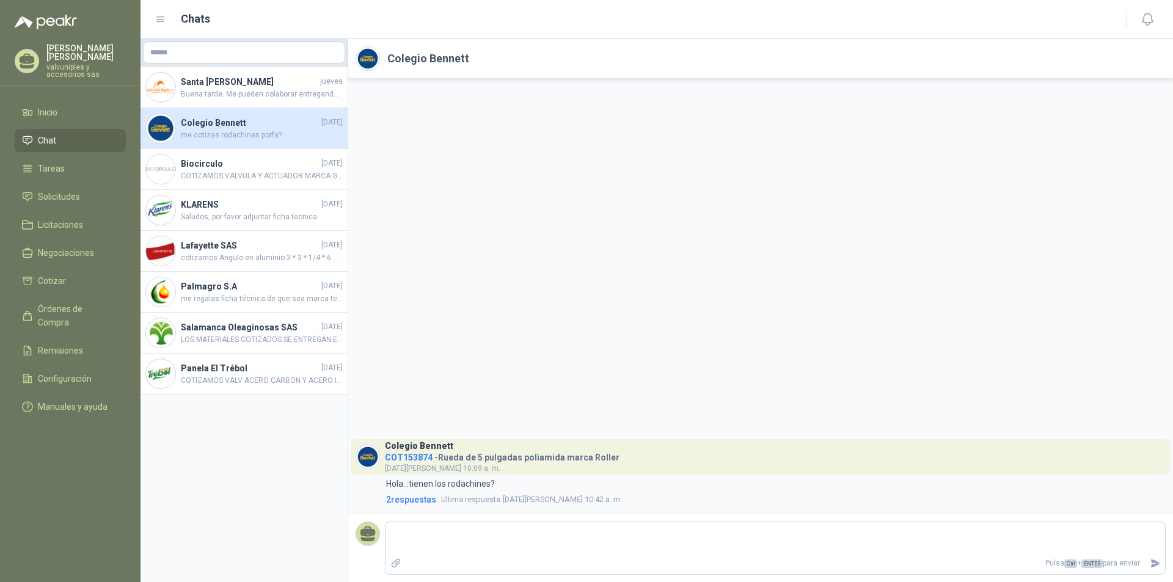
click at [418, 458] on span "COT153874" at bounding box center [409, 458] width 48 height 10
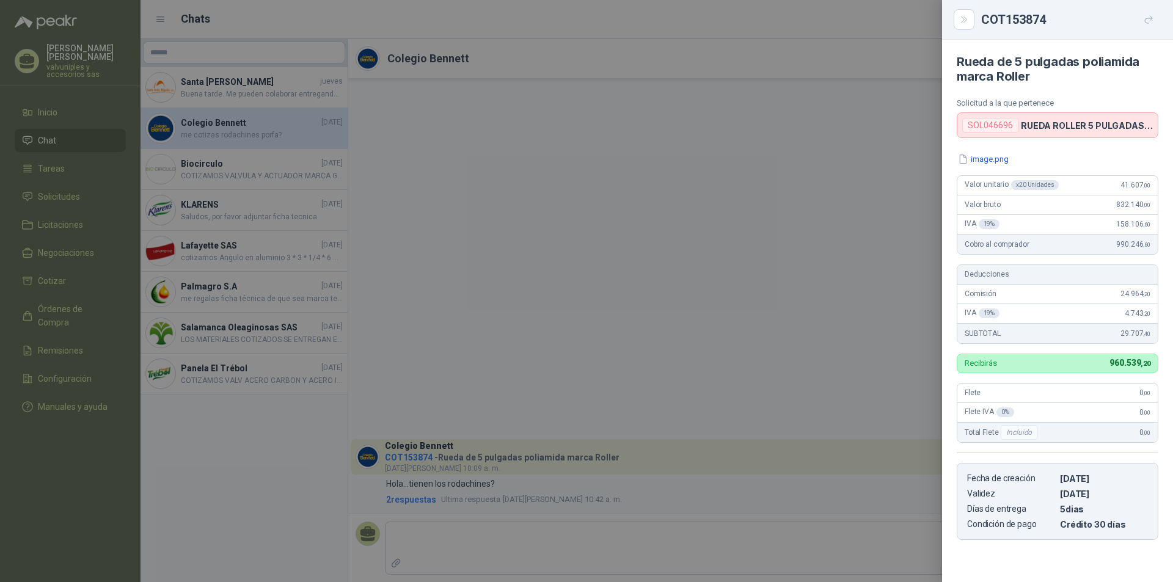
click at [1047, 120] on p "RUEDA ROLLER 5 PULGADAS RHC5" at bounding box center [1086, 125] width 132 height 10
click at [1148, 125] on p "RUEDA ROLLER 5 PULGADAS RHC5" at bounding box center [1086, 125] width 132 height 10
click at [1144, 131] on div "SOL046696 RUEDA ROLLER 5 PULGADAS RHC5" at bounding box center [1057, 125] width 202 height 26
click at [840, 249] on div at bounding box center [586, 291] width 1173 height 582
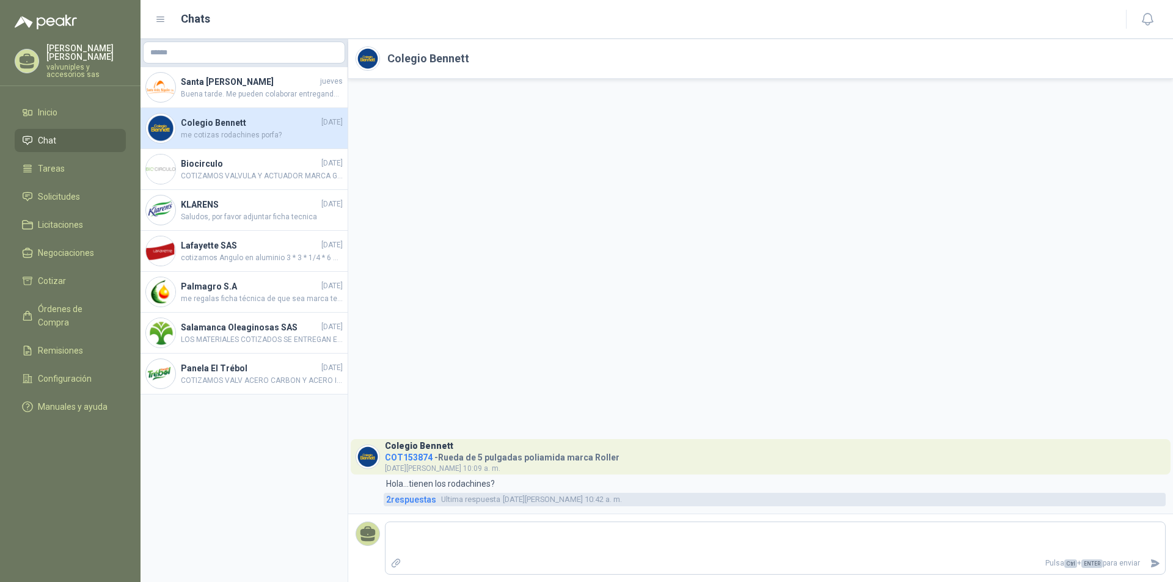
click at [1133, 503] on link "2 respuesta s Ultima respuesta 25 de junio, 10:42 a. m." at bounding box center [775, 499] width 782 height 13
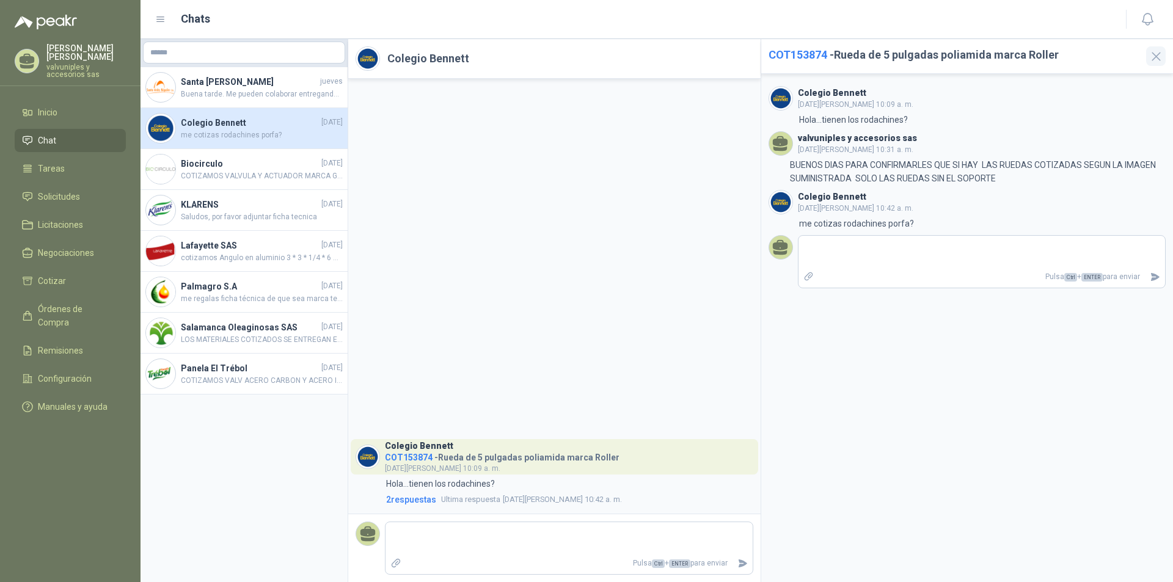
click at [1153, 58] on icon "button" at bounding box center [1156, 57] width 8 height 8
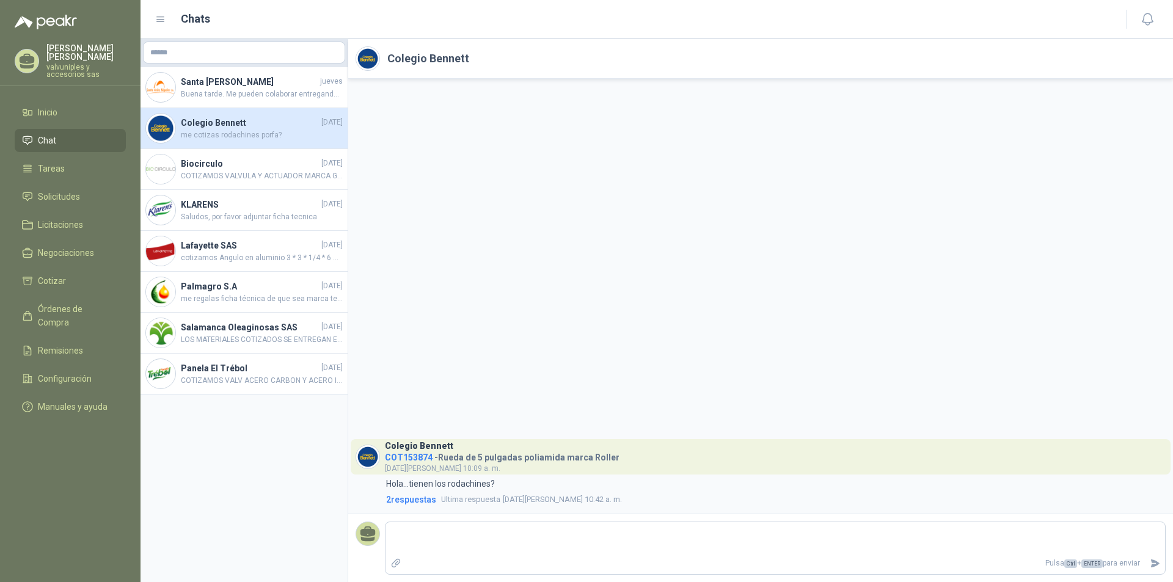
click at [426, 456] on span "COT153874" at bounding box center [409, 458] width 48 height 10
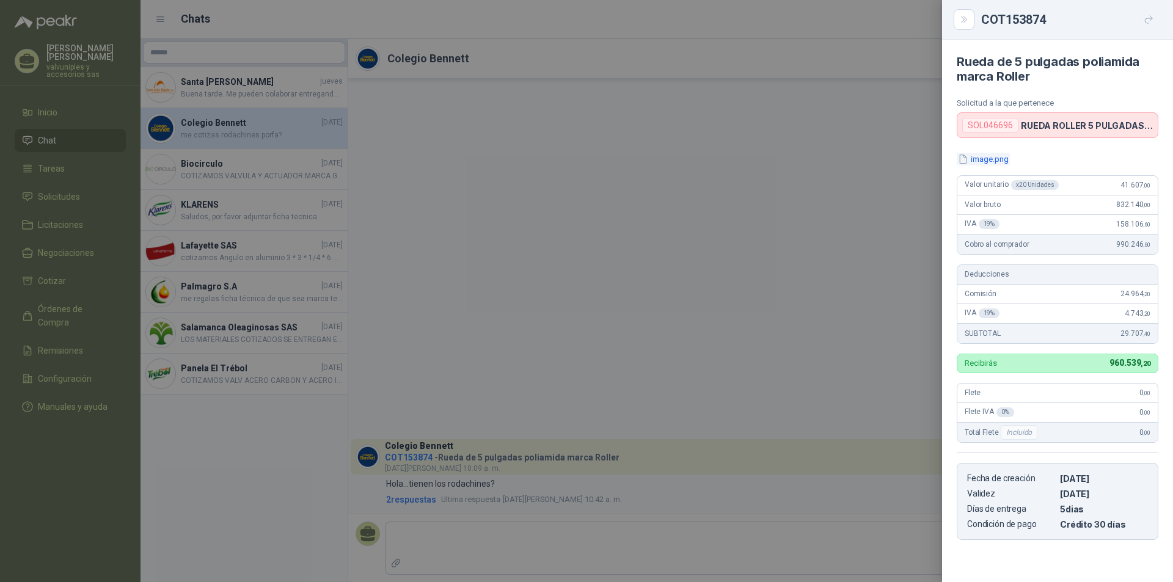
click at [986, 161] on button "image.png" at bounding box center [982, 159] width 53 height 13
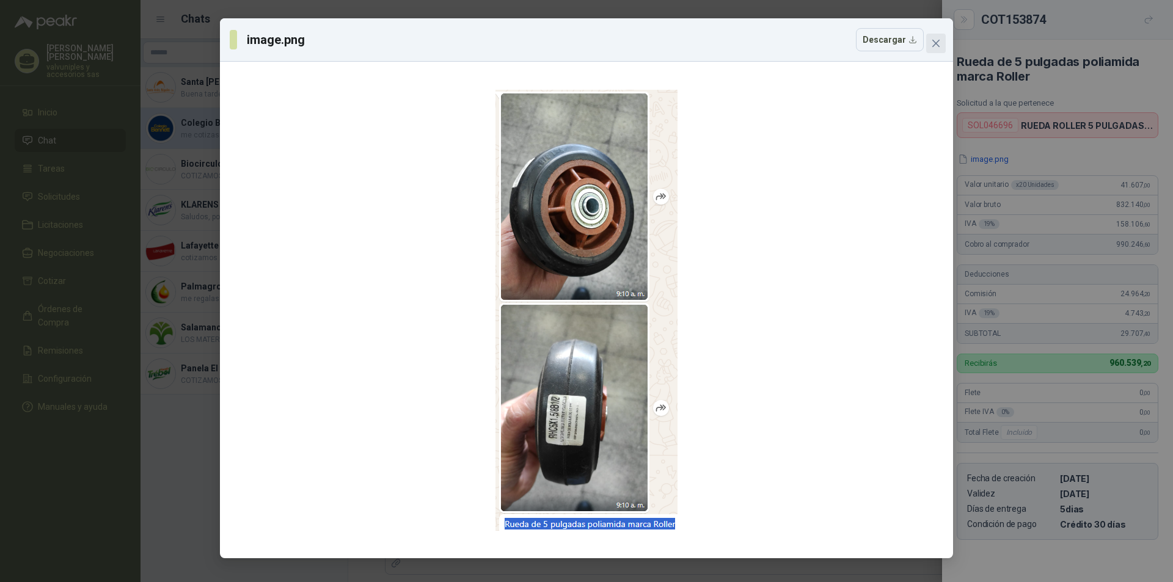
click at [936, 40] on icon "close" at bounding box center [936, 43] width 10 height 10
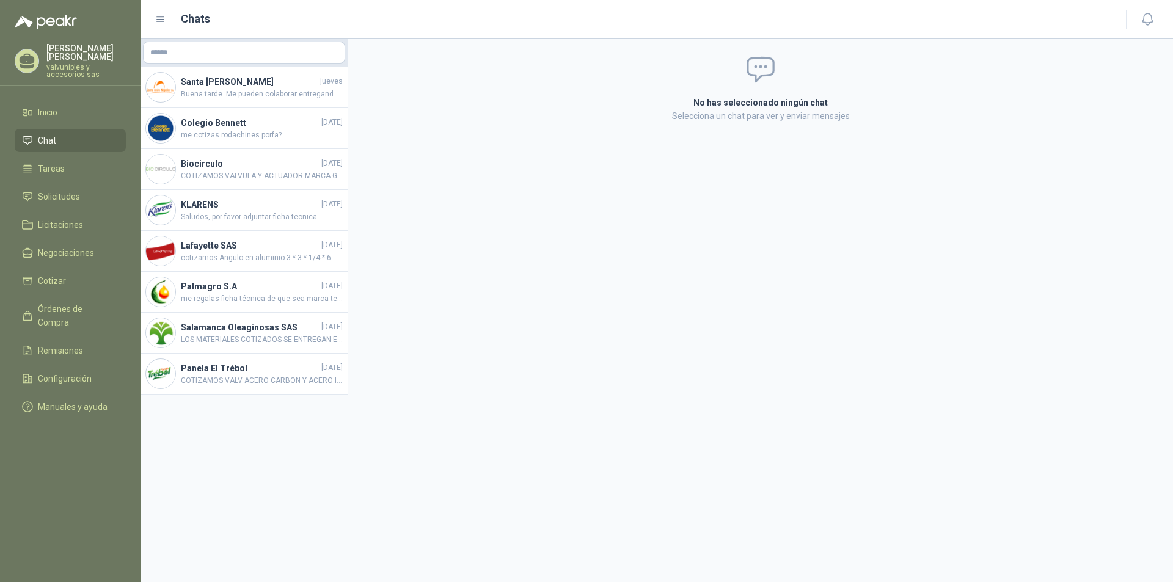
click at [159, 17] on icon at bounding box center [160, 19] width 7 height 5
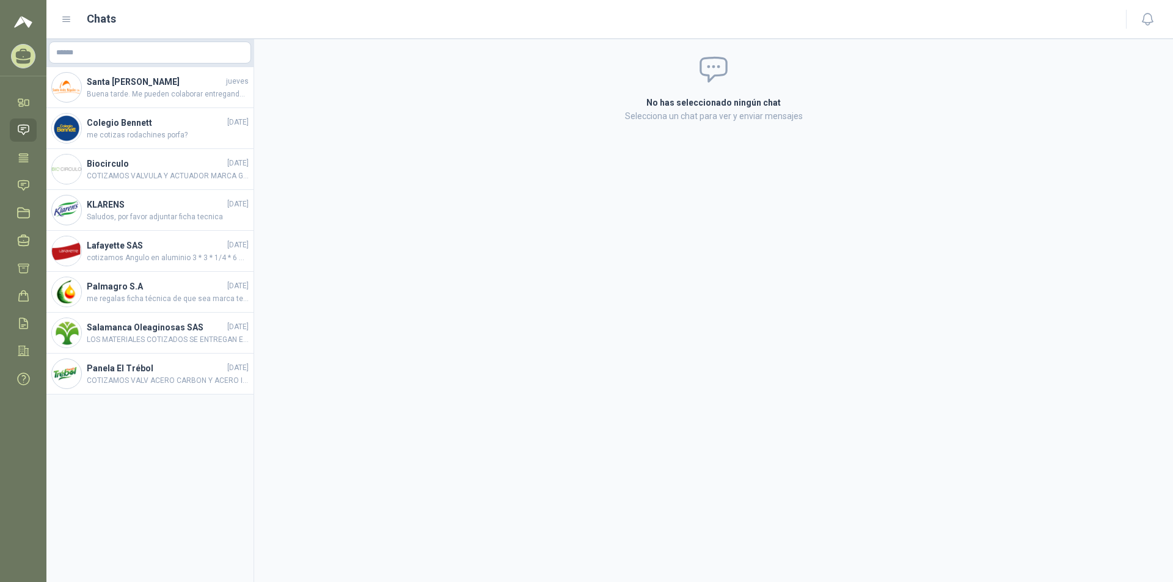
click at [67, 18] on icon at bounding box center [66, 19] width 11 height 11
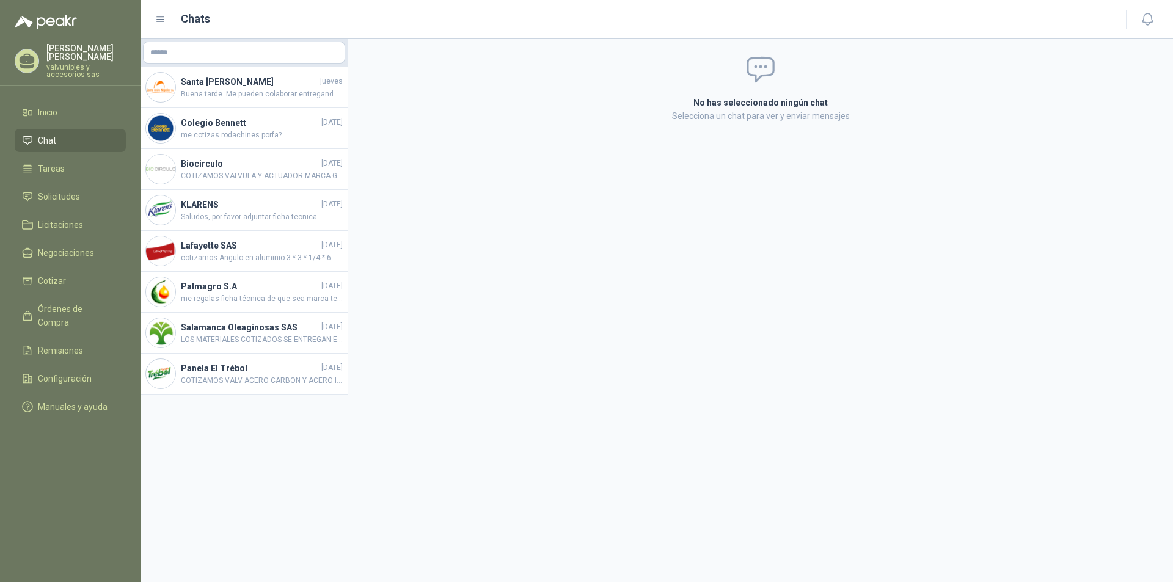
drag, startPoint x: 327, startPoint y: 130, endPoint x: 559, endPoint y: 299, distance: 287.7
click at [559, 299] on div "No has seleccionado ningún chat Selecciona un chat para ver y enviar mensajes" at bounding box center [760, 310] width 824 height 543
click at [761, 68] on icon at bounding box center [760, 70] width 32 height 32
click at [203, 287] on h4 "Palmagro S.A" at bounding box center [250, 286] width 138 height 13
